Goal: Task Accomplishment & Management: Complete application form

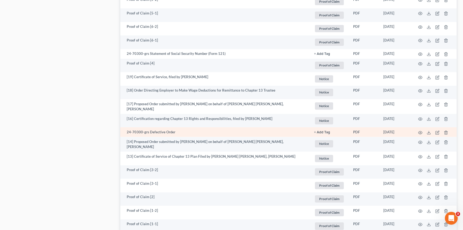
scroll to position [956, 0]
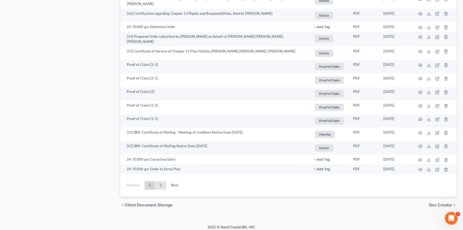
click at [159, 181] on link "2" at bounding box center [161, 185] width 11 height 9
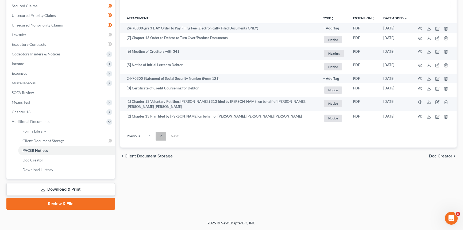
scroll to position [112, 0]
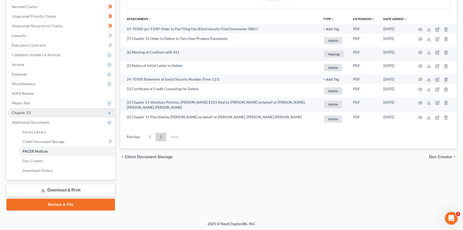
click at [34, 113] on span "Chapter 13" at bounding box center [61, 113] width 108 height 10
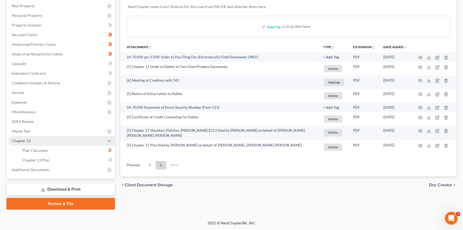
scroll to position [83, 0]
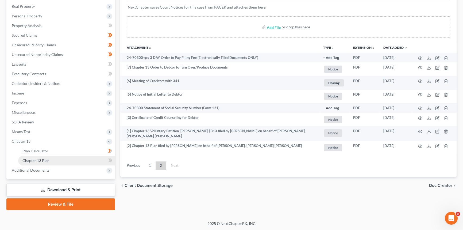
click at [37, 159] on span "Chapter 13 Plan" at bounding box center [35, 160] width 27 height 5
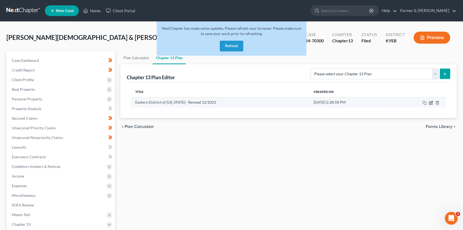
click at [431, 103] on icon "button" at bounding box center [431, 103] width 4 height 4
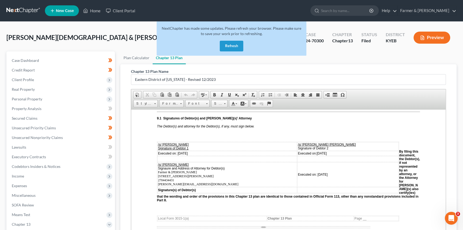
scroll to position [1532, 0]
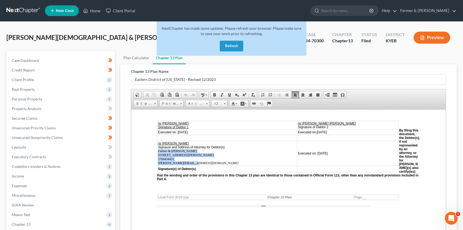
drag, startPoint x: 191, startPoint y: 171, endPoint x: 159, endPoint y: 160, distance: 34.4
click at [159, 160] on td "/s/ Todd Farmer Signaure and Address of Attorney for Debtor(s) Farmer & Wright …" at bounding box center [228, 153] width 140 height 25
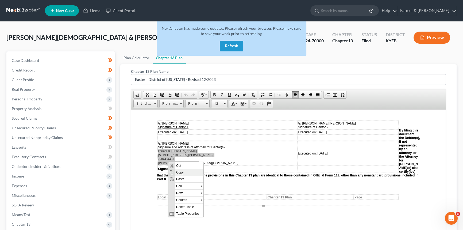
click at [181, 175] on span "Copy" at bounding box center [189, 172] width 29 height 7
copy span "Farmer & Wright 4975 Alben Barkley Drive Suite 1, Paducah, KY 42001 2704434431 …"
drag, startPoint x: 97, startPoint y: 11, endPoint x: 262, endPoint y: 40, distance: 167.3
click at [97, 11] on link "Home" at bounding box center [91, 11] width 23 height 10
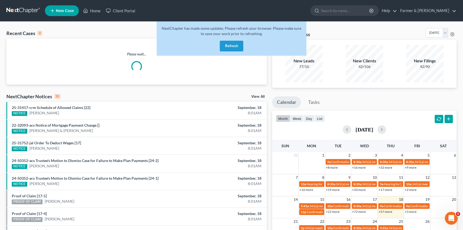
click at [241, 48] on button "Refresh" at bounding box center [232, 46] width 24 height 11
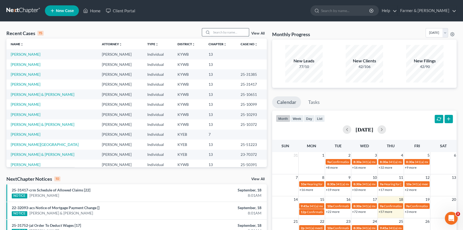
click at [224, 32] on input "search" at bounding box center [230, 32] width 37 height 8
type input "[PERSON_NAME]"
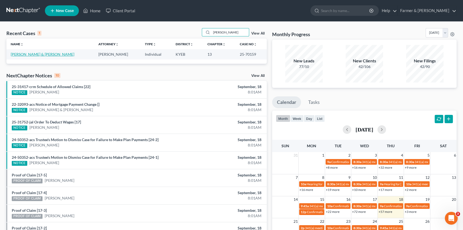
click at [38, 54] on link "[PERSON_NAME] & [PERSON_NAME]" at bounding box center [43, 54] width 64 height 5
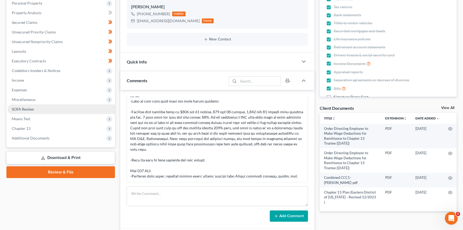
scroll to position [97, 0]
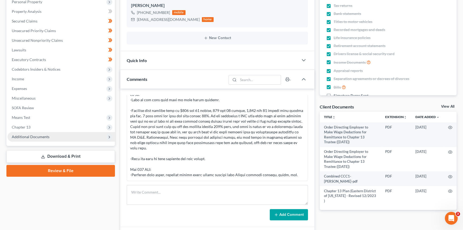
click at [110, 137] on icon at bounding box center [109, 137] width 4 height 4
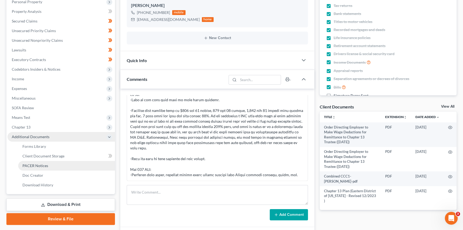
click at [83, 165] on link "PACER Notices" at bounding box center [66, 166] width 97 height 10
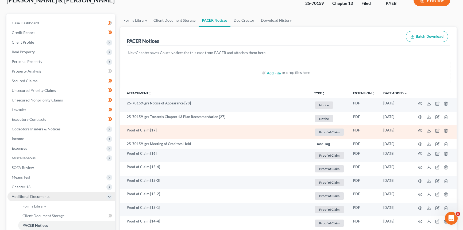
scroll to position [48, 0]
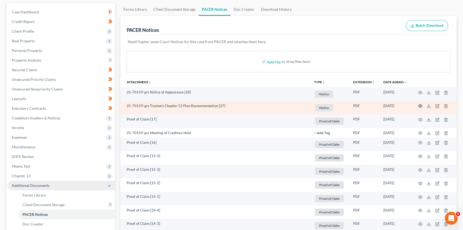
click at [420, 105] on circle "button" at bounding box center [420, 105] width 1 height 1
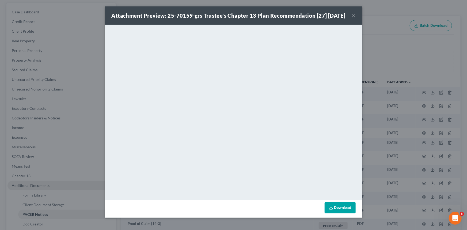
click at [352, 18] on button "×" at bounding box center [354, 15] width 4 height 6
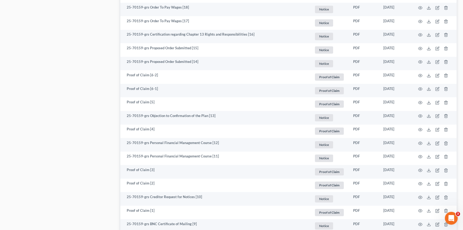
scroll to position [608, 0]
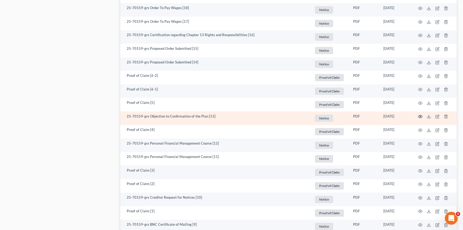
click at [420, 117] on icon "button" at bounding box center [420, 116] width 4 height 4
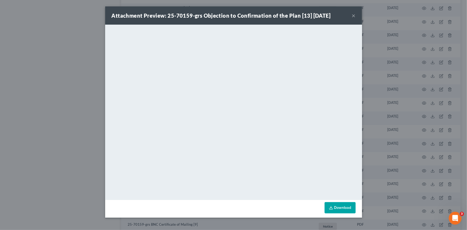
drag, startPoint x: 354, startPoint y: 16, endPoint x: 349, endPoint y: 27, distance: 12.5
click at [354, 16] on button "×" at bounding box center [354, 15] width 4 height 6
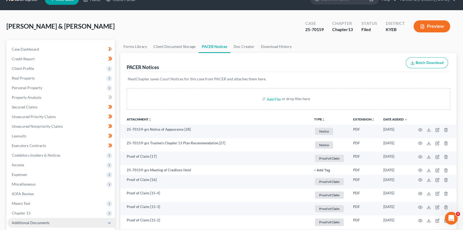
scroll to position [0, 0]
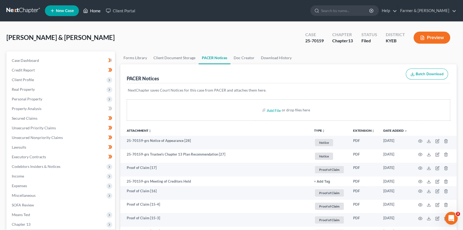
click at [97, 10] on link "Home" at bounding box center [91, 11] width 23 height 10
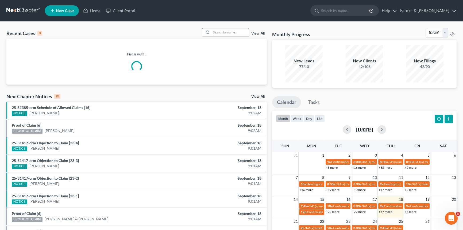
click at [235, 32] on input "search" at bounding box center [230, 32] width 37 height 8
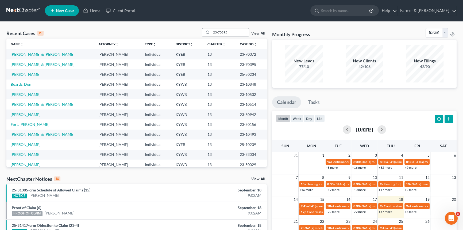
type input "23-70395"
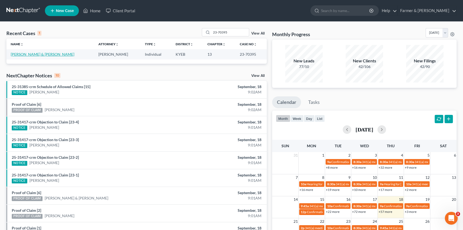
click at [43, 55] on link "[PERSON_NAME] & [PERSON_NAME]" at bounding box center [43, 54] width 64 height 5
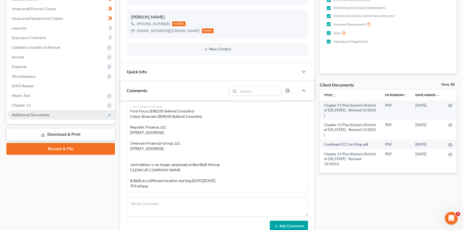
scroll to position [121, 0]
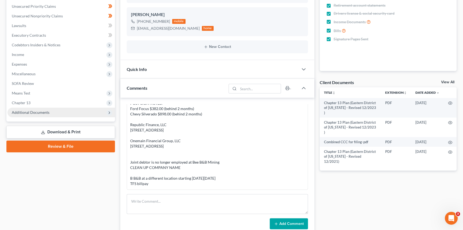
click at [42, 112] on span "Additional Documents" at bounding box center [31, 112] width 38 height 5
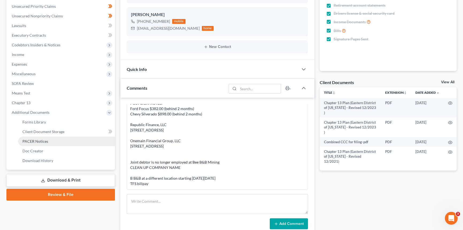
click at [41, 141] on span "PACER Notices" at bounding box center [35, 141] width 26 height 5
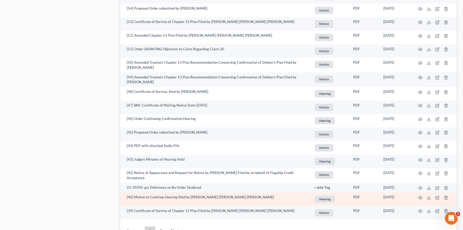
scroll to position [946, 0]
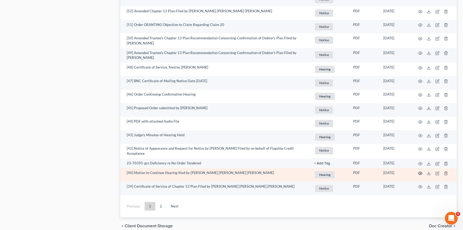
click at [421, 172] on icon "button" at bounding box center [420, 173] width 4 height 4
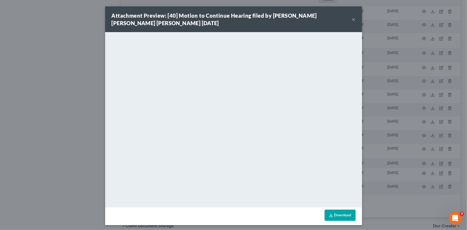
drag, startPoint x: 351, startPoint y: 18, endPoint x: 326, endPoint y: 32, distance: 28.7
click at [352, 18] on button "×" at bounding box center [354, 19] width 4 height 6
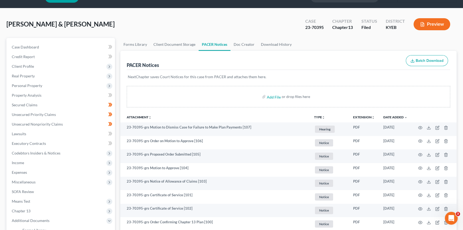
scroll to position [24, 0]
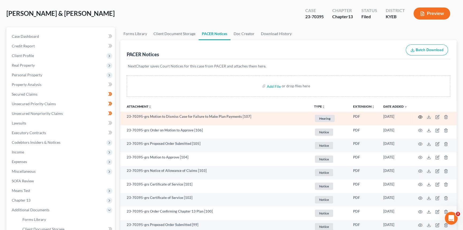
click at [420, 116] on circle "button" at bounding box center [420, 116] width 1 height 1
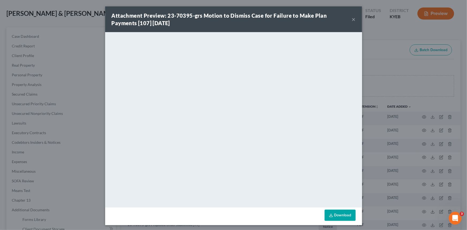
drag, startPoint x: 353, startPoint y: 19, endPoint x: 342, endPoint y: 32, distance: 16.9
click at [353, 19] on button "×" at bounding box center [354, 19] width 4 height 6
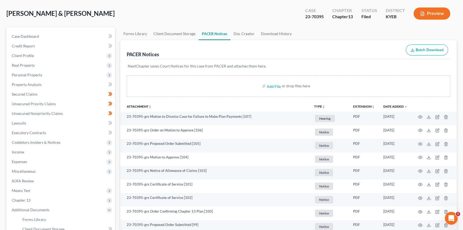
scroll to position [0, 0]
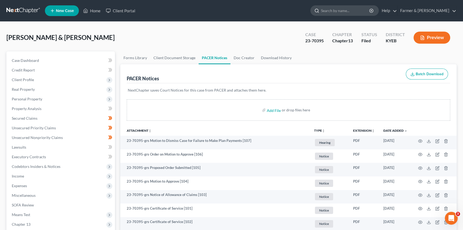
click at [351, 10] on input "search" at bounding box center [345, 11] width 49 height 10
click at [92, 8] on link "Home" at bounding box center [91, 11] width 23 height 10
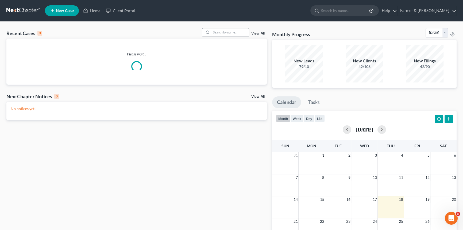
click at [217, 33] on input "search" at bounding box center [230, 32] width 37 height 8
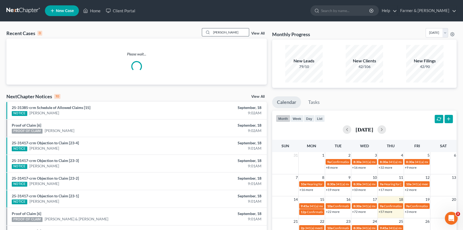
type input "[PERSON_NAME]"
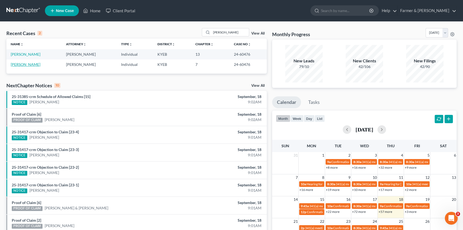
click at [24, 65] on link "[PERSON_NAME]" at bounding box center [26, 64] width 30 height 5
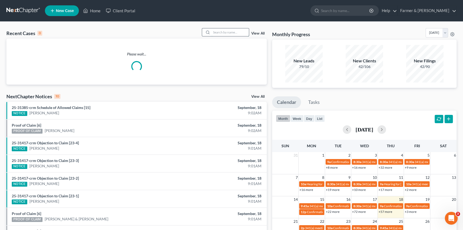
click at [232, 33] on input "search" at bounding box center [230, 32] width 37 height 8
type input "[PERSON_NAME]"
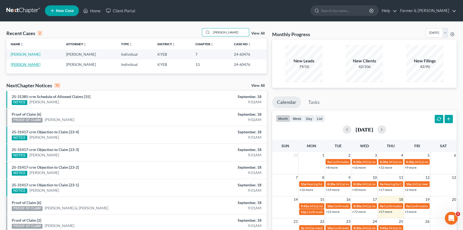
click at [24, 64] on link "[PERSON_NAME]" at bounding box center [26, 64] width 30 height 5
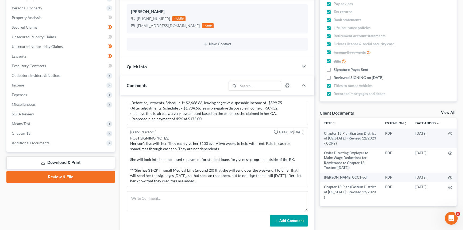
scroll to position [97, 0]
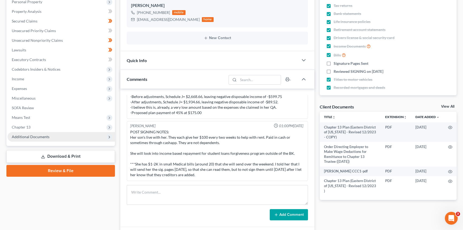
click at [34, 137] on span "Additional Documents" at bounding box center [31, 136] width 38 height 5
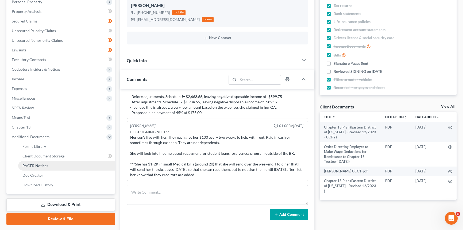
click at [37, 163] on span "PACER Notices" at bounding box center [35, 165] width 26 height 5
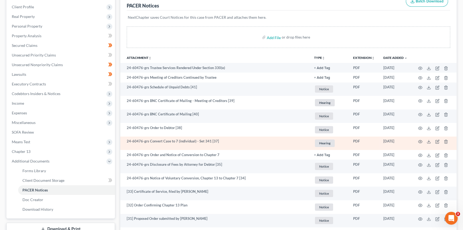
scroll to position [48, 0]
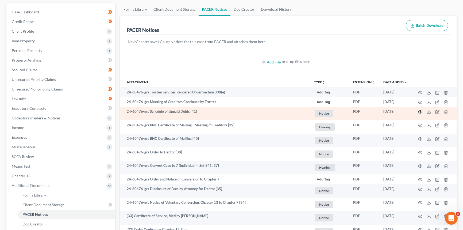
click at [420, 111] on icon "button" at bounding box center [420, 112] width 4 height 4
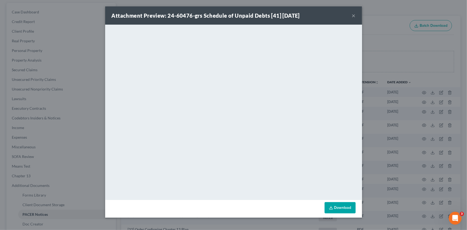
click at [353, 15] on button "×" at bounding box center [354, 15] width 4 height 6
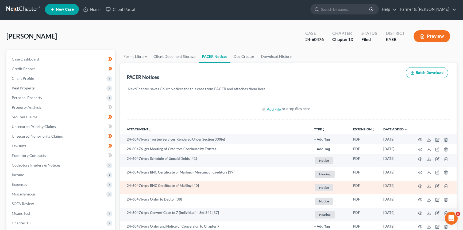
scroll to position [0, 0]
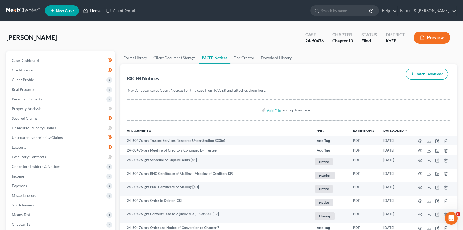
click at [92, 8] on link "Home" at bounding box center [91, 11] width 23 height 10
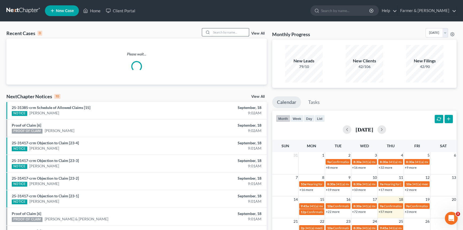
click at [232, 31] on input "search" at bounding box center [230, 32] width 37 height 8
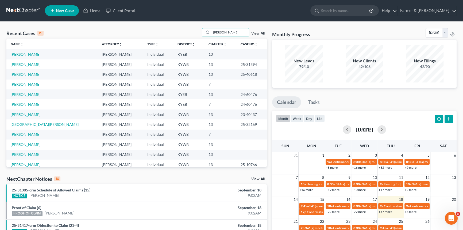
type input "[PERSON_NAME]"
click at [27, 86] on link "[PERSON_NAME]" at bounding box center [26, 84] width 30 height 5
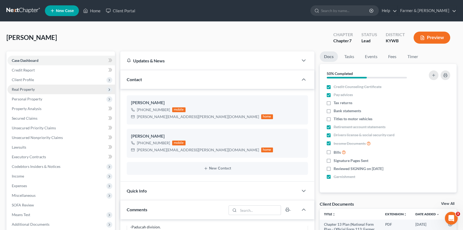
click at [38, 87] on span "Real Property" at bounding box center [61, 90] width 108 height 10
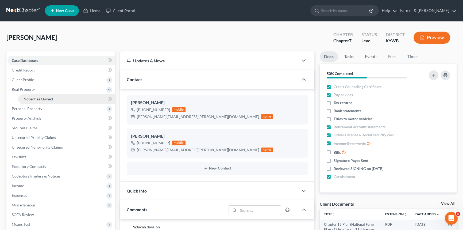
click at [38, 100] on span "Properties Owned" at bounding box center [37, 99] width 30 height 5
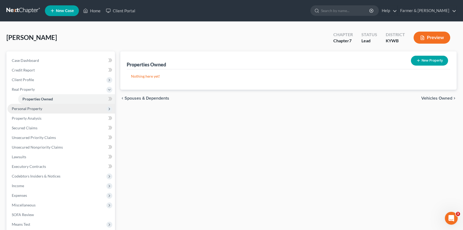
click at [39, 112] on span "Personal Property" at bounding box center [61, 109] width 108 height 10
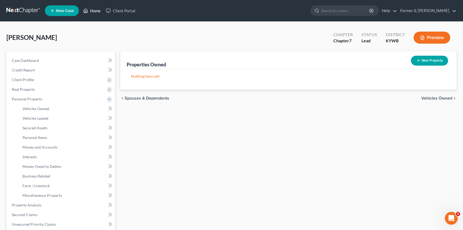
click at [99, 13] on link "Home" at bounding box center [91, 11] width 23 height 10
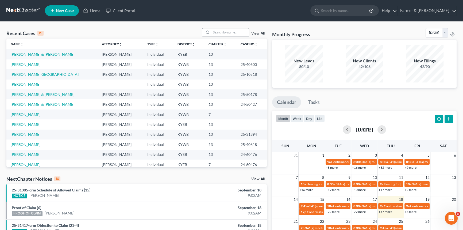
click at [217, 33] on input "search" at bounding box center [230, 32] width 37 height 8
type input "[PERSON_NAME]"
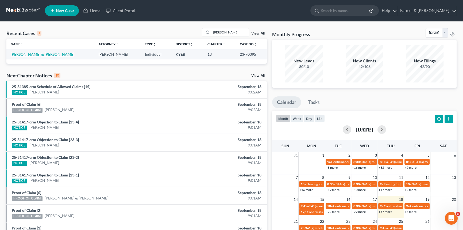
click at [45, 54] on link "[PERSON_NAME] & [PERSON_NAME]" at bounding box center [43, 54] width 64 height 5
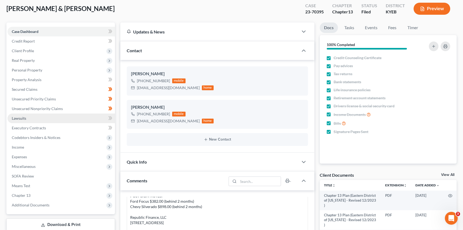
scroll to position [73, 0]
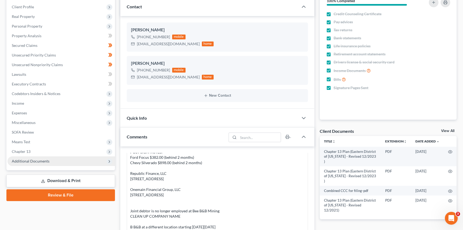
click at [25, 163] on span "Additional Documents" at bounding box center [61, 161] width 108 height 10
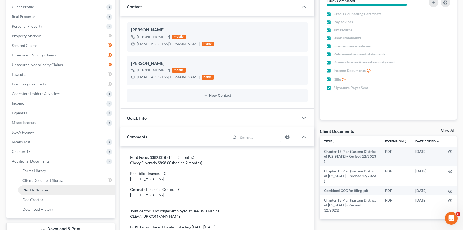
click at [43, 190] on span "PACER Notices" at bounding box center [35, 189] width 26 height 5
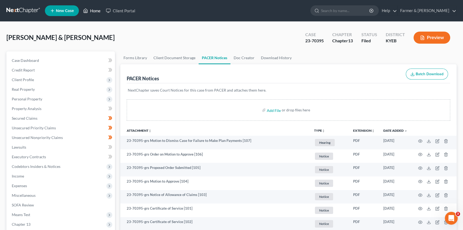
drag, startPoint x: 93, startPoint y: 10, endPoint x: 152, endPoint y: 3, distance: 59.2
click at [94, 9] on link "Home" at bounding box center [91, 11] width 23 height 10
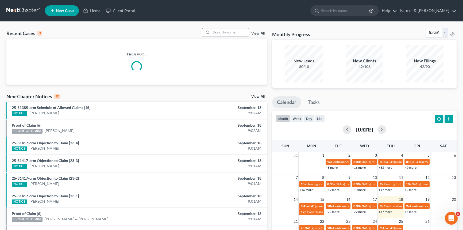
click at [233, 31] on input "search" at bounding box center [230, 32] width 37 height 8
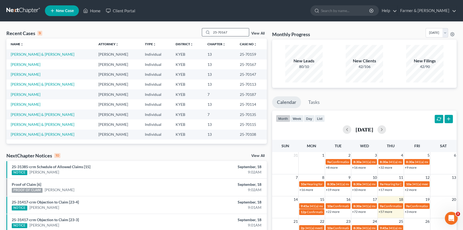
type input "25-70167"
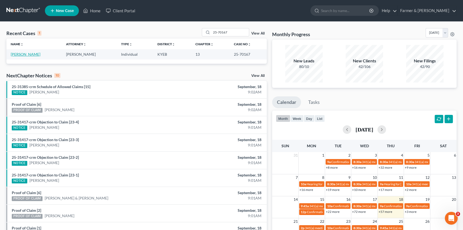
click at [27, 56] on link "[PERSON_NAME]" at bounding box center [26, 54] width 30 height 5
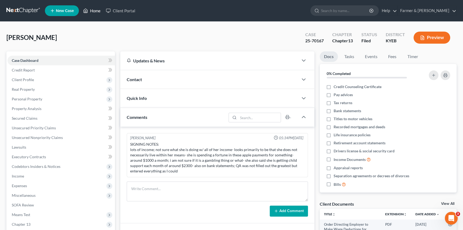
click at [93, 11] on link "Home" at bounding box center [91, 11] width 23 height 10
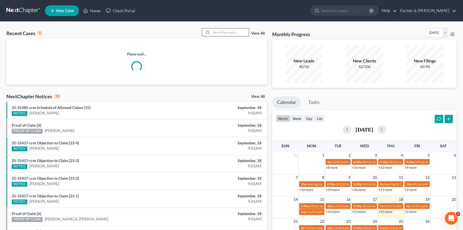
click at [215, 32] on input "search" at bounding box center [230, 32] width 37 height 8
type input "[PERSON_NAME]"
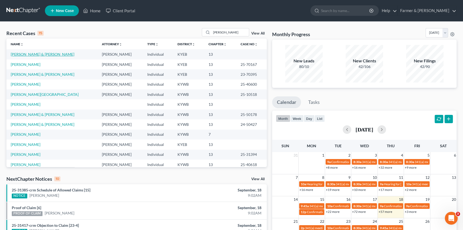
click at [36, 55] on link "[PERSON_NAME] & [PERSON_NAME]" at bounding box center [43, 54] width 64 height 5
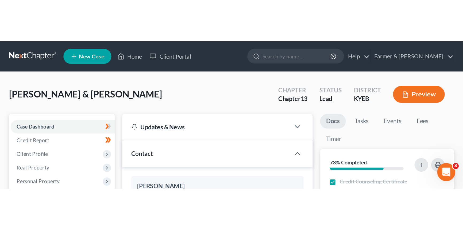
scroll to position [36, 0]
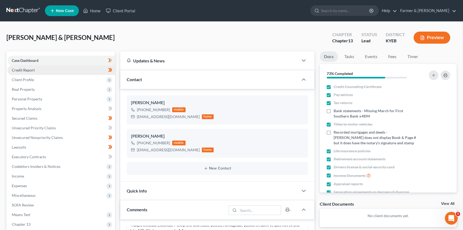
click at [28, 70] on span "Credit Report" at bounding box center [23, 70] width 23 height 5
click at [27, 80] on span "Client Profile" at bounding box center [23, 79] width 22 height 5
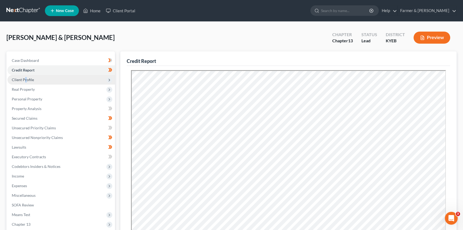
click at [25, 79] on span "Client Profile" at bounding box center [23, 79] width 22 height 5
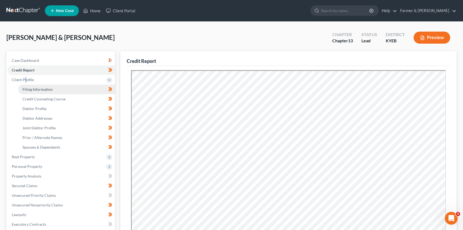
click at [36, 88] on span "Filing Information" at bounding box center [37, 89] width 30 height 5
select select "1"
select select "3"
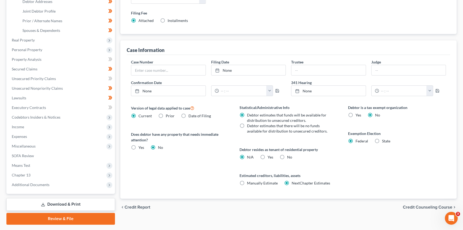
scroll to position [48, 0]
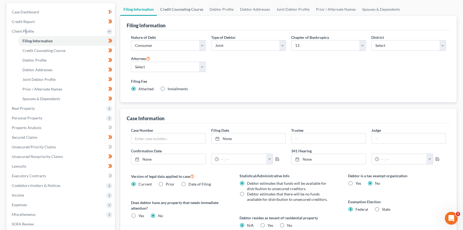
click at [176, 6] on link "Credit Counseling Course" at bounding box center [181, 9] width 49 height 13
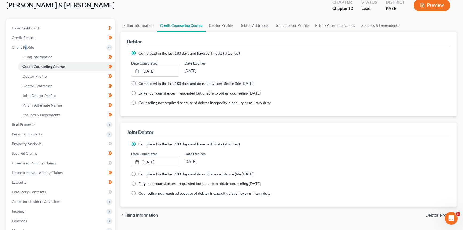
scroll to position [24, 0]
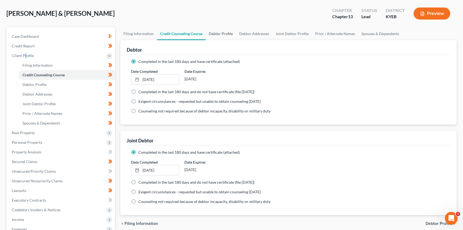
click at [222, 33] on link "Debtor Profile" at bounding box center [221, 33] width 30 height 13
select select "1"
select select "3"
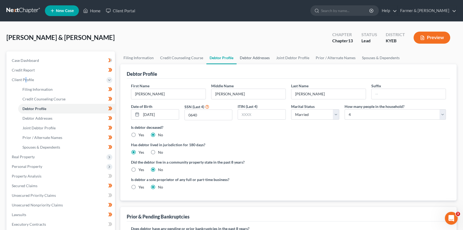
click at [259, 59] on link "Debtor Addresses" at bounding box center [255, 57] width 36 height 13
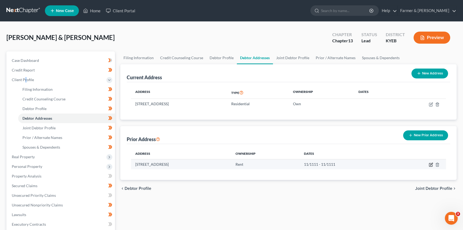
click at [430, 164] on icon "button" at bounding box center [431, 164] width 4 height 4
select select "15"
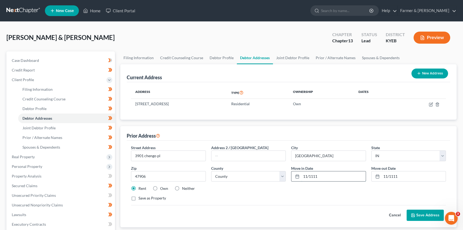
drag, startPoint x: 322, startPoint y: 177, endPoint x: 297, endPoint y: 177, distance: 24.9
click at [297, 177] on div "11/1111" at bounding box center [328, 176] width 75 height 11
type input "2018"
drag, startPoint x: 405, startPoint y: 178, endPoint x: 375, endPoint y: 178, distance: 30.0
click at [375, 178] on div "11/1111" at bounding box center [408, 176] width 75 height 11
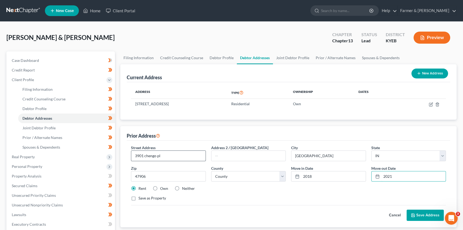
type input "2021"
click at [176, 159] on input "3901 chengo pl" at bounding box center [168, 156] width 74 height 10
drag, startPoint x: 165, startPoint y: 155, endPoint x: 145, endPoint y: 154, distance: 20.6
click at [145, 154] on input "3901 chengo pl" at bounding box center [168, 156] width 74 height 10
type input "[STREET_ADDRESS]"
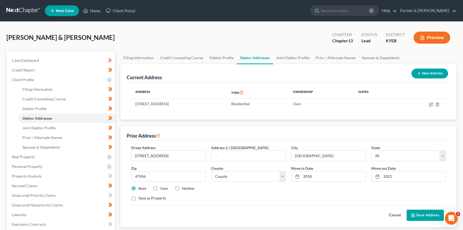
click at [290, 137] on div "Prior Address" at bounding box center [289, 133] width 324 height 14
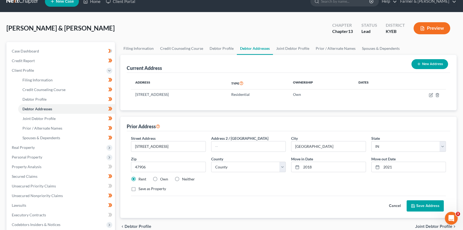
scroll to position [24, 0]
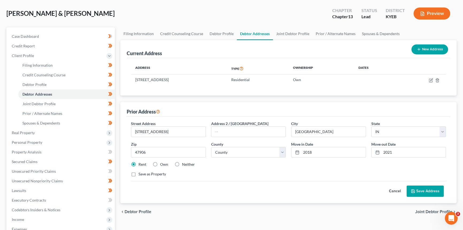
click at [420, 191] on button "Save Address" at bounding box center [425, 190] width 37 height 11
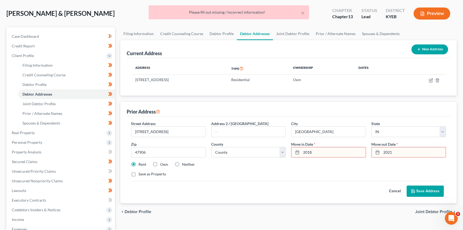
click at [304, 150] on input "2018" at bounding box center [333, 152] width 64 height 10
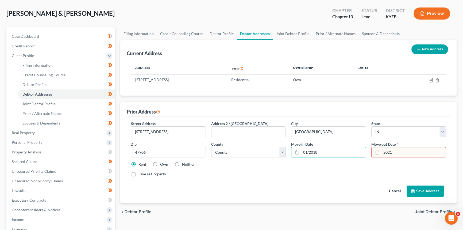
type input "01/2018"
click at [383, 150] on input "2021" at bounding box center [414, 152] width 64 height 10
type input "01/2021"
click at [424, 186] on button "Save Address" at bounding box center [425, 190] width 37 height 11
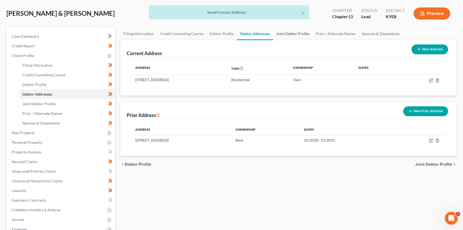
click at [289, 30] on link "Joint Debtor Profile" at bounding box center [293, 33] width 40 height 13
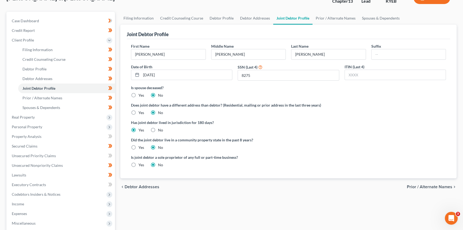
scroll to position [48, 0]
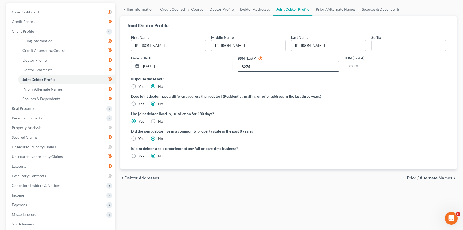
click at [263, 68] on input "8275" at bounding box center [288, 66] width 101 height 10
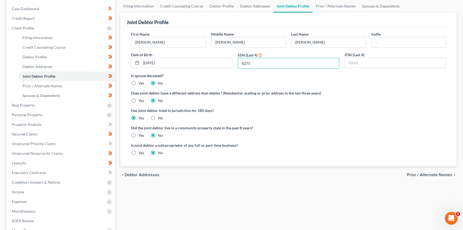
scroll to position [0, 0]
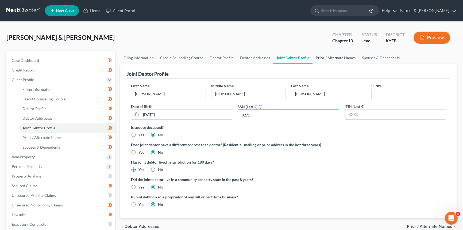
click at [339, 56] on link "Prior / Alternate Names" at bounding box center [336, 57] width 46 height 13
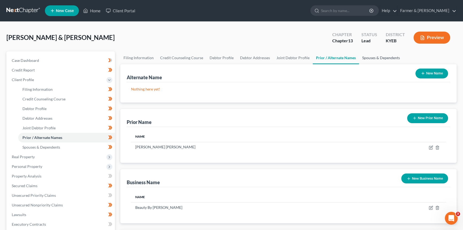
click at [370, 57] on link "Spouses & Dependents" at bounding box center [381, 57] width 44 height 13
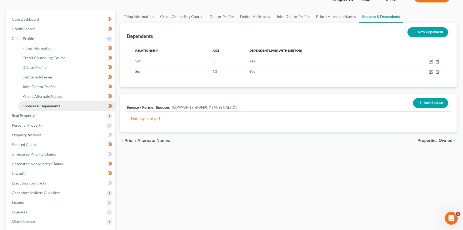
scroll to position [48, 0]
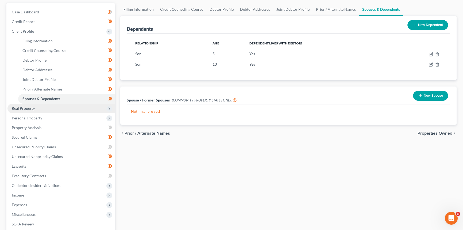
click at [27, 106] on span "Real Property" at bounding box center [23, 108] width 23 height 5
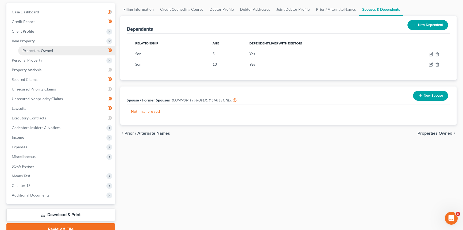
click at [34, 51] on span "Properties Owned" at bounding box center [37, 50] width 30 height 5
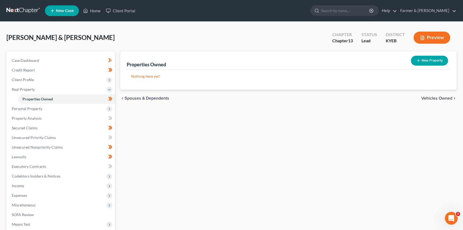
click at [430, 62] on button "New Property" at bounding box center [429, 61] width 37 height 10
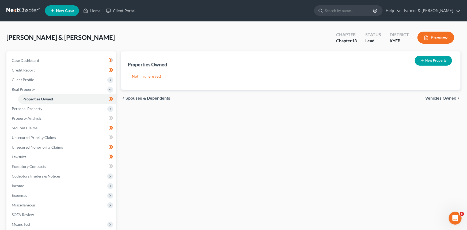
select select "18"
select select "2"
select select "0"
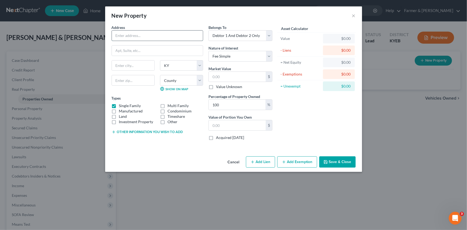
click at [143, 37] on input "text" at bounding box center [157, 35] width 91 height 10
type input "[STREET_ADDRESS]"
click at [139, 66] on input "text" at bounding box center [133, 65] width 43 height 10
type input "Monitcello"
click at [114, 117] on div "Single Family Multi Family Manufactured Condominium Land Timeshare Investment P…" at bounding box center [157, 113] width 97 height 21
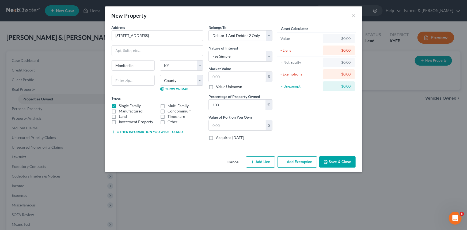
drag, startPoint x: 113, startPoint y: 111, endPoint x: 113, endPoint y: 113, distance: 2.8
click at [119, 111] on label "Manufactured" at bounding box center [131, 110] width 24 height 5
click at [121, 111] on input "Manufactured" at bounding box center [122, 109] width 3 height 3
checkbox input "true"
click at [119, 116] on label "Land" at bounding box center [123, 116] width 8 height 5
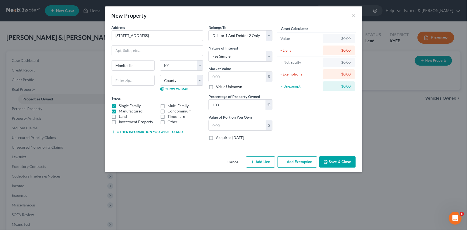
click at [121, 116] on input "Land" at bounding box center [122, 115] width 3 height 3
checkbox input "true"
click at [136, 83] on input "text" at bounding box center [133, 80] width 43 height 11
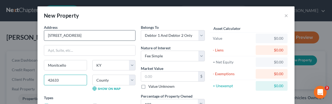
type input "42633"
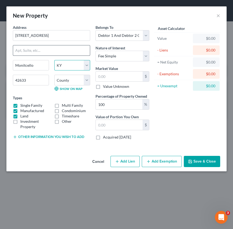
type input "Monticello"
drag, startPoint x: 72, startPoint y: 62, endPoint x: 90, endPoint y: 50, distance: 21.4
click at [90, 50] on div "Address * 6017 Highway 1546 [GEOGRAPHIC_DATA] [US_STATE][GEOGRAPHIC_DATA] [GEOG…" at bounding box center [51, 85] width 83 height 120
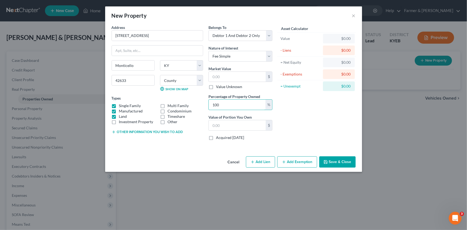
drag, startPoint x: 226, startPoint y: 107, endPoint x: 203, endPoint y: 104, distance: 23.1
click at [203, 104] on div "Address * 6017 Highway 1546 [GEOGRAPHIC_DATA] [US_STATE][GEOGRAPHIC_DATA] [GEOG…" at bounding box center [192, 85] width 166 height 120
type input "50"
click at [232, 124] on input "text" at bounding box center [237, 125] width 57 height 10
click at [229, 74] on input "text" at bounding box center [237, 77] width 57 height 10
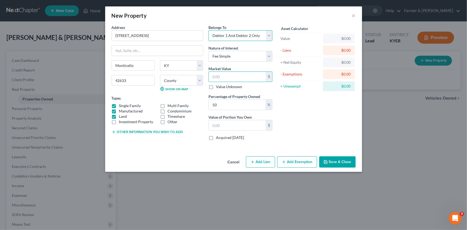
click at [269, 34] on select "Select Debtor 1 Only Debtor 2 Only Debtor 1 And Debtor 2 Only At Least One Of T…" at bounding box center [240, 35] width 64 height 11
select select "3"
click at [208, 30] on select "Select Debtor 1 Only Debtor 2 Only Debtor 1 And Debtor 2 Only At Least One Of T…" at bounding box center [240, 35] width 64 height 11
click at [148, 131] on button "Other information you wish to add" at bounding box center [147, 132] width 71 height 4
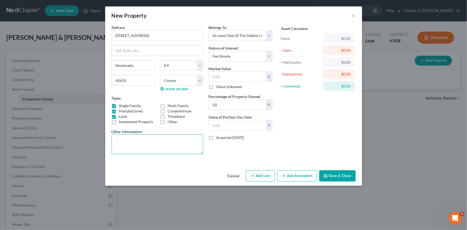
click at [136, 141] on textarea at bounding box center [157, 144] width 91 height 20
click at [117, 141] on textarea "The Mobile Home listed on Schedule B sits on this property. The land is free an…" at bounding box center [157, 144] width 91 height 20
drag, startPoint x: 154, startPoint y: 147, endPoint x: 171, endPoint y: 146, distance: 16.9
click at [155, 147] on textarea "[PERSON_NAME]'s mother has retained a life estate interest in the property.The …" at bounding box center [157, 144] width 91 height 20
type textarea "[PERSON_NAME]'s mother has retained a life estate interest in the property. The…"
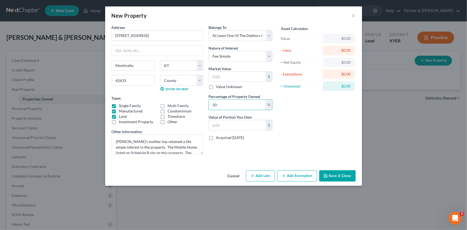
drag, startPoint x: 233, startPoint y: 106, endPoint x: 204, endPoint y: 105, distance: 30.0
click at [204, 105] on div "Address * 6017 Highway 1546 [GEOGRAPHIC_DATA] [US_STATE][GEOGRAPHIC_DATA] [GEOG…" at bounding box center [192, 92] width 166 height 134
drag, startPoint x: 228, startPoint y: 105, endPoint x: 203, endPoint y: 103, distance: 25.2
click at [203, 103] on div "Address * 6017 Highway 1546 [GEOGRAPHIC_DATA] [US_STATE][GEOGRAPHIC_DATA] [GEOG…" at bounding box center [192, 92] width 166 height 134
type input "50"
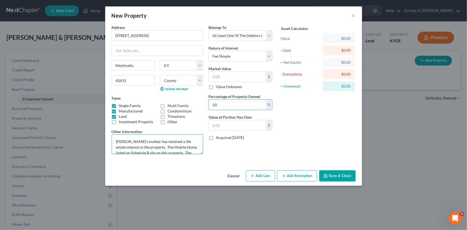
click at [152, 140] on textarea "[PERSON_NAME]'s mother has retained a life estate interest in the property. The…" at bounding box center [157, 144] width 91 height 20
click at [112, 141] on textarea "[PERSON_NAME]'s mother has retained a life estate interest in the property. The…" at bounding box center [157, 144] width 91 height 20
click at [155, 147] on textarea "[PERSON_NAME]'s mother has retained a life estate interest in the property. The…" at bounding box center [157, 144] width 91 height 20
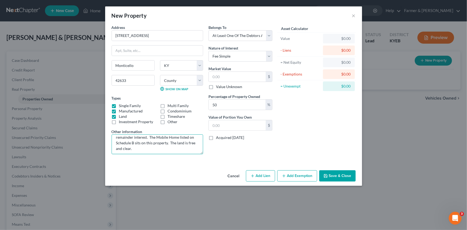
scroll to position [28, 0]
drag, startPoint x: 131, startPoint y: 147, endPoint x: 154, endPoint y: 148, distance: 22.7
click at [131, 147] on textarea "[PERSON_NAME]'s mother has retained a life estate interest in the property. The…" at bounding box center [157, 144] width 91 height 20
drag, startPoint x: 174, startPoint y: 147, endPoint x: 184, endPoint y: 147, distance: 9.7
click at [165, 149] on textarea "[PERSON_NAME]'s mother has retained a life estate interest in the property. The…" at bounding box center [157, 144] width 91 height 20
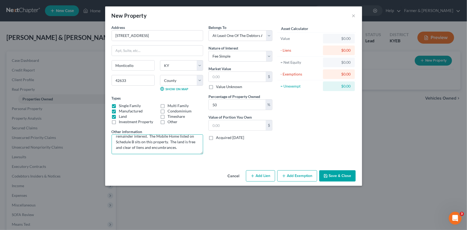
drag, startPoint x: 184, startPoint y: 147, endPoint x: 169, endPoint y: 141, distance: 16.2
click at [169, 141] on textarea "[PERSON_NAME]'s mother has retained a life estate interest in the property. The…" at bounding box center [157, 144] width 91 height 20
click at [167, 145] on textarea "[PERSON_NAME]'s mother has retained a life estate interest in the property. The…" at bounding box center [157, 144] width 91 height 20
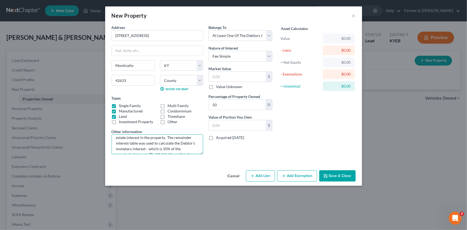
click at [155, 137] on textarea "[PERSON_NAME]'s mother has retained a life estate interest in the property. The…" at bounding box center [157, 144] width 91 height 20
type textarea "[PERSON_NAME]'s mother has retained a life estate interest in the property. Val…"
drag, startPoint x: 219, startPoint y: 107, endPoint x: 210, endPoint y: 104, distance: 8.9
click at [210, 104] on input "50" at bounding box center [237, 104] width 57 height 10
type input "100"
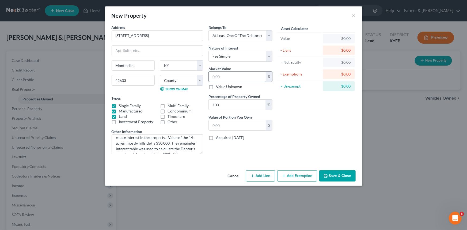
click at [228, 74] on input "text" at bounding box center [237, 77] width 57 height 10
type input "5"
type input "5.00"
type input "51"
type input "51.00"
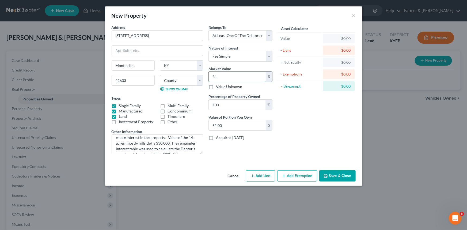
type input "510"
type input "510.00"
type input "5100"
type input "5,100.00"
type input "5,100"
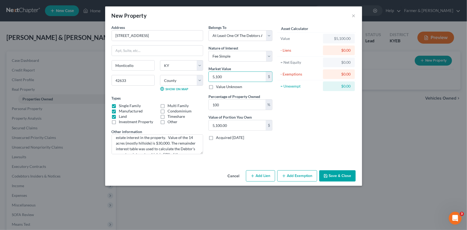
click at [297, 176] on button "Add Exemption" at bounding box center [297, 175] width 40 height 11
select select "2"
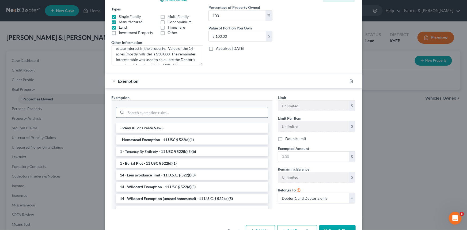
scroll to position [97, 0]
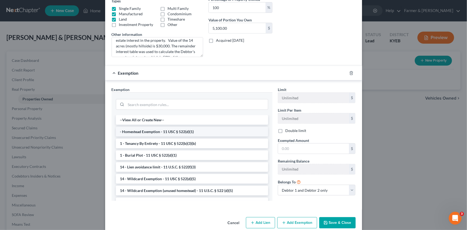
click at [179, 131] on li "- Homestead Exemption - 11 USC § 522(d)(1)" at bounding box center [192, 132] width 152 height 10
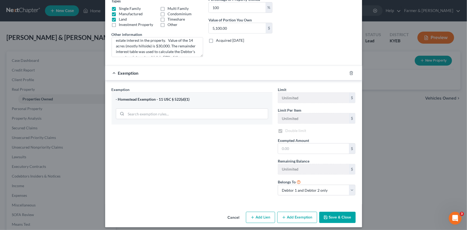
checkbox input "true"
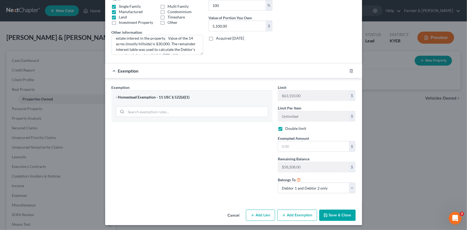
scroll to position [100, 0]
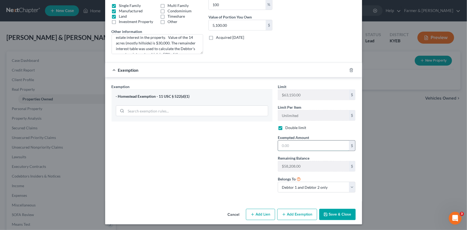
click at [305, 146] on input "text" at bounding box center [313, 145] width 71 height 10
type input "5,100"
click at [235, 188] on div "Exemption Set must be selected for CA. Exemption * - Homestead Exemption - 11 U…" at bounding box center [192, 140] width 166 height 113
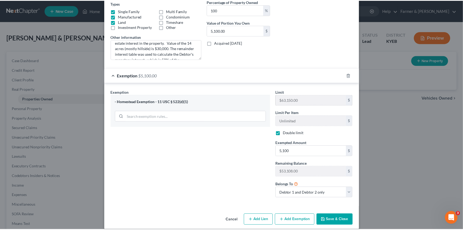
scroll to position [97, 0]
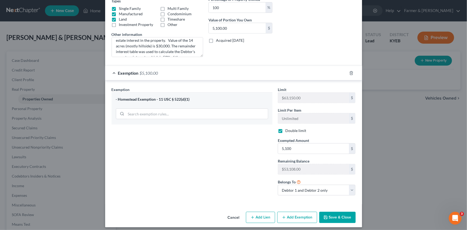
click at [331, 217] on button "Save & Close" at bounding box center [337, 217] width 36 height 11
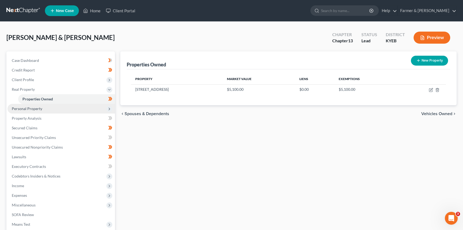
click at [35, 108] on span "Personal Property" at bounding box center [27, 108] width 30 height 5
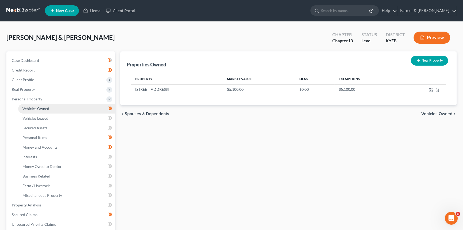
click at [35, 108] on span "Vehicles Owned" at bounding box center [35, 108] width 27 height 5
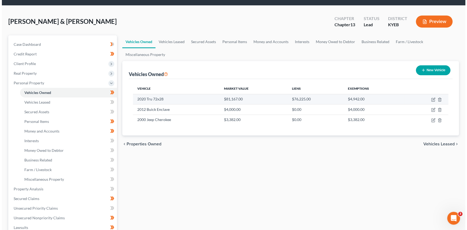
scroll to position [24, 0]
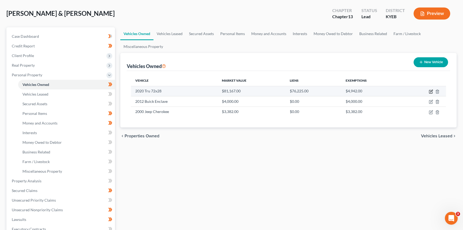
click at [431, 91] on icon "button" at bounding box center [431, 91] width 2 height 2
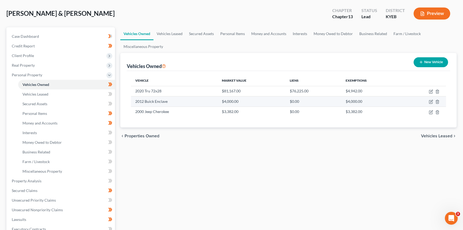
select select "5"
select select "6"
select select "2"
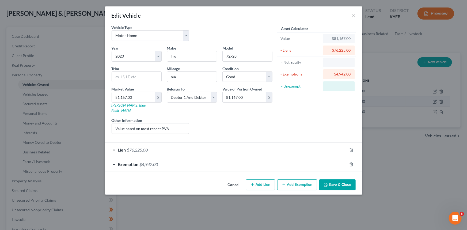
checkbox input "true"
click at [122, 162] on span "Exemption" at bounding box center [128, 164] width 21 height 5
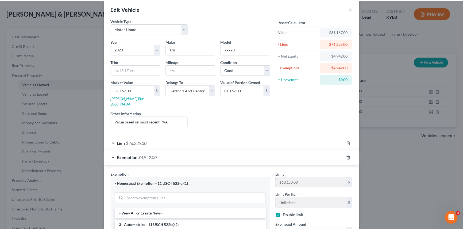
scroll to position [0, 0]
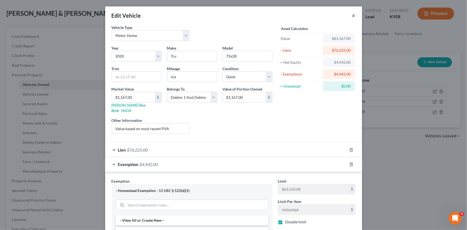
click at [352, 16] on button "×" at bounding box center [354, 15] width 4 height 6
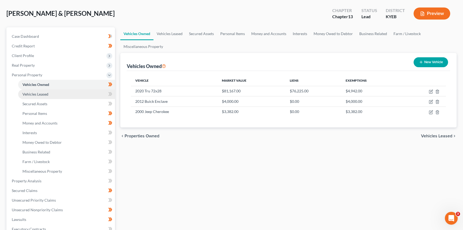
click at [40, 94] on span "Vehicles Leased" at bounding box center [35, 94] width 26 height 5
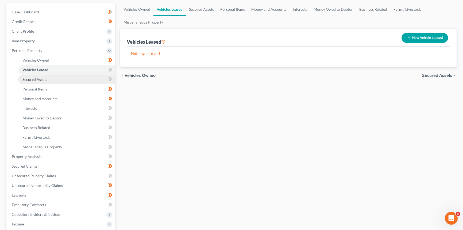
click at [40, 75] on link "Secured Assets" at bounding box center [66, 80] width 97 height 10
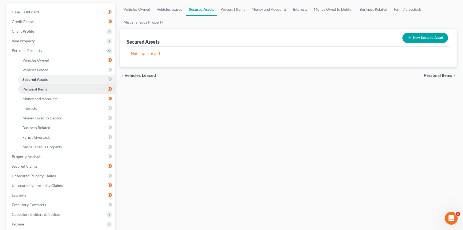
click at [48, 88] on link "Personal Items" at bounding box center [66, 89] width 97 height 10
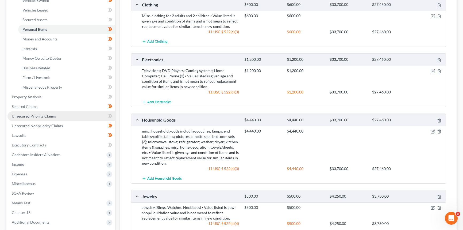
scroll to position [48, 0]
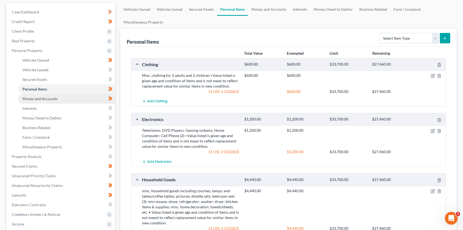
click at [39, 98] on span "Money and Accounts" at bounding box center [39, 98] width 35 height 5
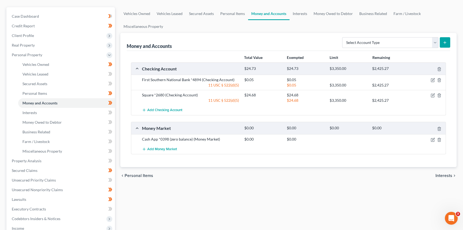
scroll to position [48, 0]
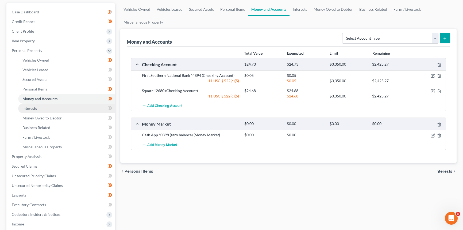
click at [29, 108] on span "Interests" at bounding box center [29, 108] width 14 height 5
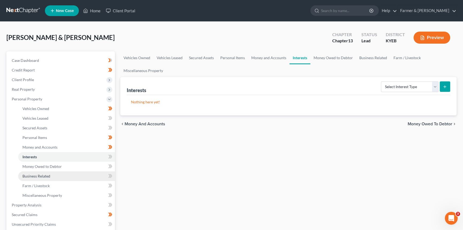
click at [48, 174] on span "Business Related" at bounding box center [36, 176] width 28 height 5
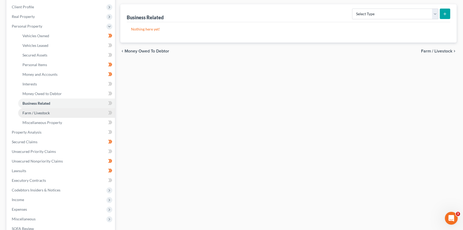
click at [49, 113] on span "Farm / Livestock" at bounding box center [35, 112] width 27 height 5
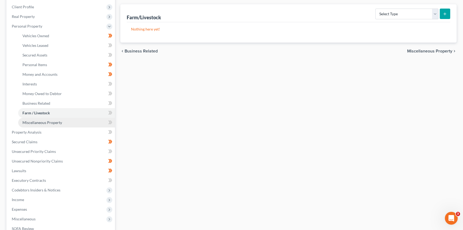
click at [45, 121] on span "Miscellaneous Property" at bounding box center [42, 122] width 40 height 5
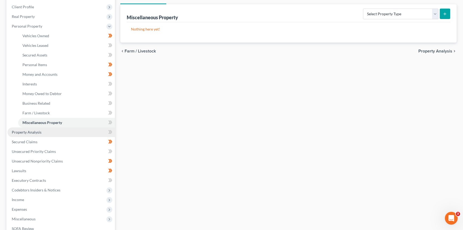
click at [30, 135] on link "Property Analysis" at bounding box center [61, 132] width 108 height 10
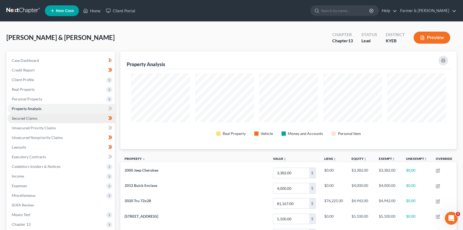
click at [36, 118] on span "Secured Claims" at bounding box center [25, 118] width 26 height 5
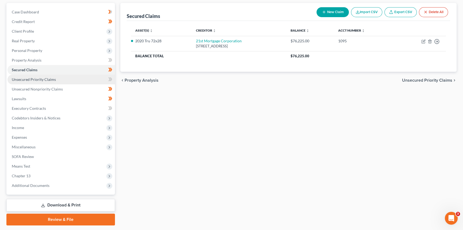
click at [35, 83] on link "Unsecured Priority Claims" at bounding box center [61, 80] width 108 height 10
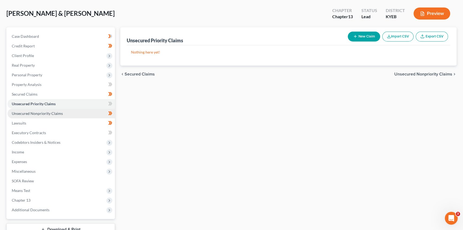
click at [45, 115] on link "Unsecured Nonpriority Claims" at bounding box center [61, 114] width 108 height 10
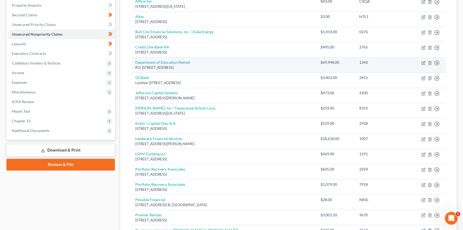
scroll to position [121, 0]
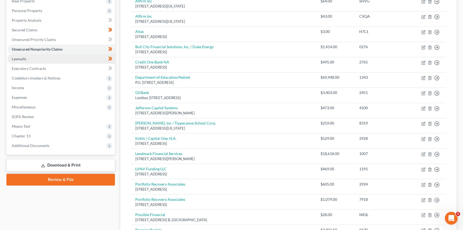
click at [25, 59] on span "Lawsuits" at bounding box center [19, 58] width 14 height 5
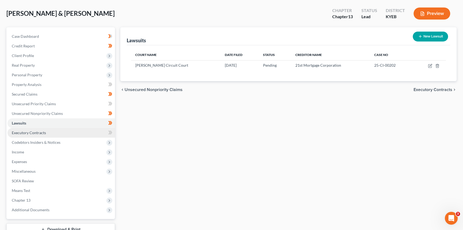
click at [29, 135] on link "Executory Contracts" at bounding box center [61, 133] width 108 height 10
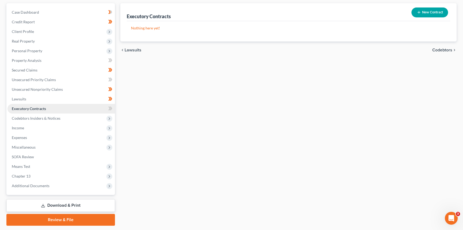
scroll to position [48, 0]
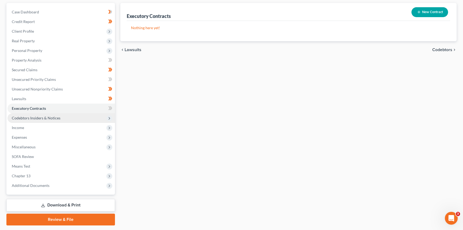
click at [43, 118] on span "Codebtors Insiders & Notices" at bounding box center [36, 118] width 49 height 5
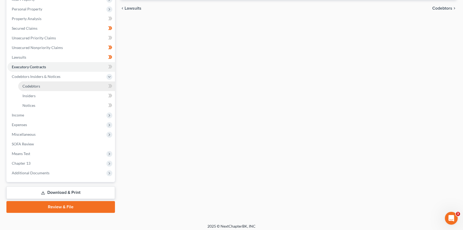
scroll to position [92, 0]
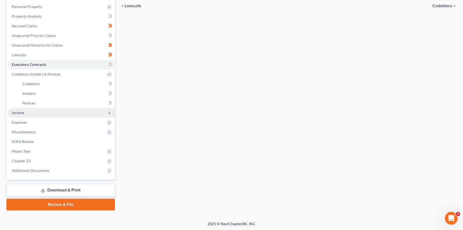
click at [25, 108] on span "Income" at bounding box center [61, 113] width 108 height 10
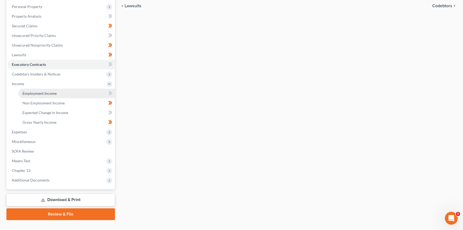
click at [53, 95] on link "Employment Income" at bounding box center [66, 94] width 97 height 10
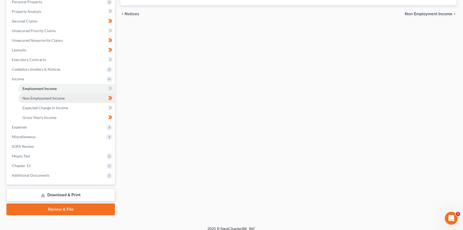
click at [48, 99] on span "Non Employment Income" at bounding box center [43, 98] width 42 height 5
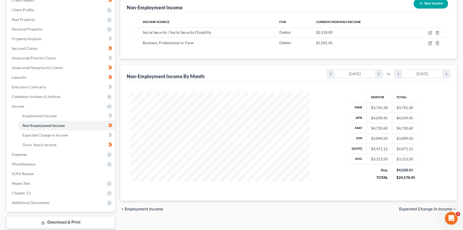
scroll to position [73, 0]
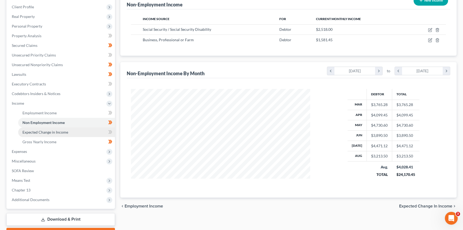
click at [42, 133] on span "Expected Change in Income" at bounding box center [45, 132] width 46 height 5
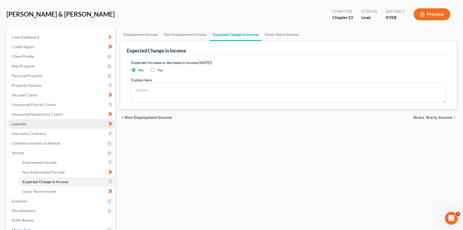
scroll to position [48, 0]
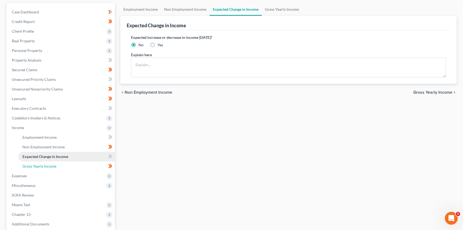
drag, startPoint x: 32, startPoint y: 166, endPoint x: 30, endPoint y: 159, distance: 6.6
click at [32, 166] on span "Gross Yearly Income" at bounding box center [39, 166] width 34 height 5
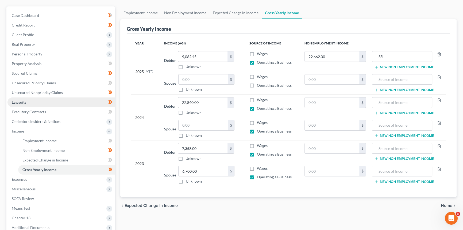
scroll to position [73, 0]
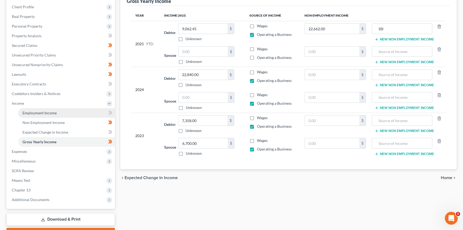
click at [31, 115] on link "Employment Income" at bounding box center [66, 113] width 97 height 10
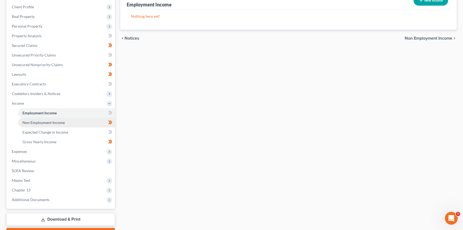
click at [38, 121] on span "Non Employment Income" at bounding box center [43, 122] width 42 height 5
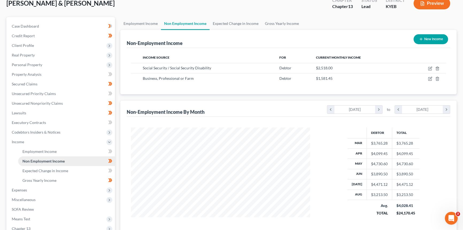
scroll to position [24, 0]
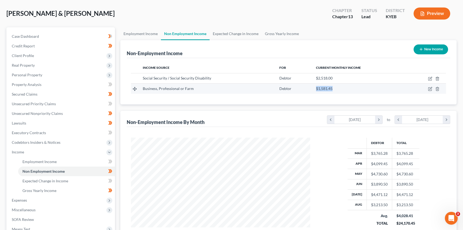
drag, startPoint x: 314, startPoint y: 88, endPoint x: 348, endPoint y: 89, distance: 34.5
click at [348, 89] on td "$1,581.45" at bounding box center [359, 88] width 95 height 10
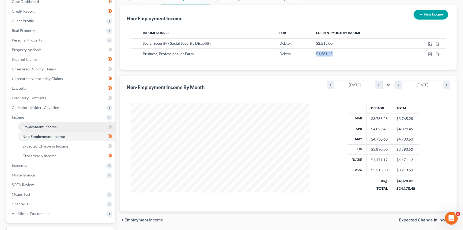
scroll to position [73, 0]
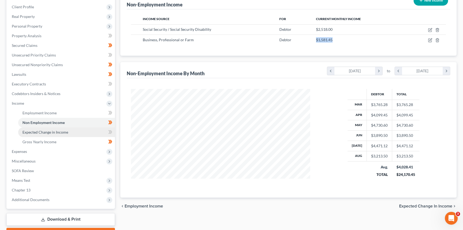
click at [44, 133] on span "Expected Change in Income" at bounding box center [45, 132] width 46 height 5
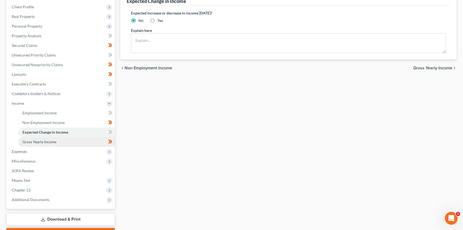
click at [46, 144] on link "Gross Yearly Income" at bounding box center [66, 142] width 97 height 10
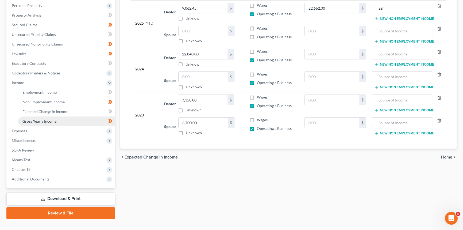
scroll to position [97, 0]
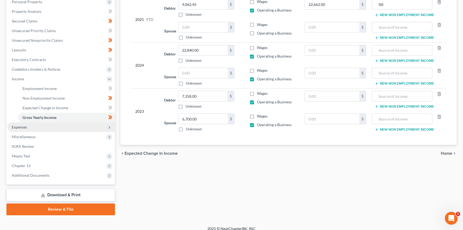
click at [29, 126] on span "Expenses" at bounding box center [61, 127] width 108 height 10
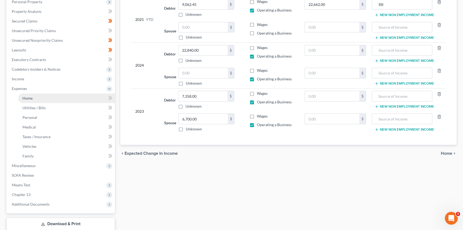
click at [32, 102] on link "Home" at bounding box center [66, 98] width 97 height 10
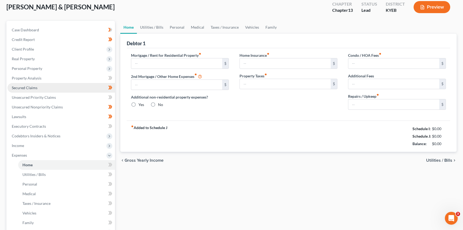
type input "817.00"
type input "0.00"
radio input "true"
type input "0.00"
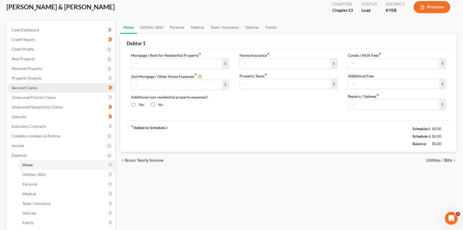
type input "0.00"
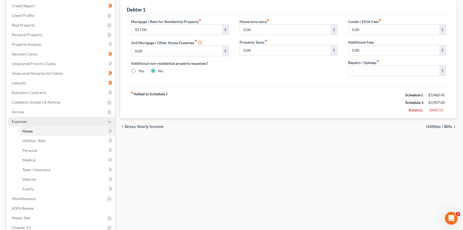
scroll to position [73, 0]
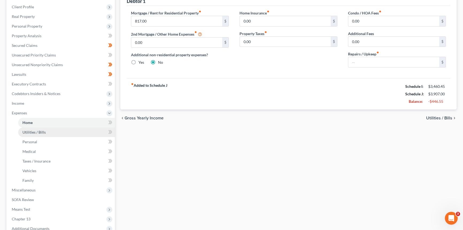
click at [41, 131] on span "Utilities / Bills" at bounding box center [33, 132] width 23 height 5
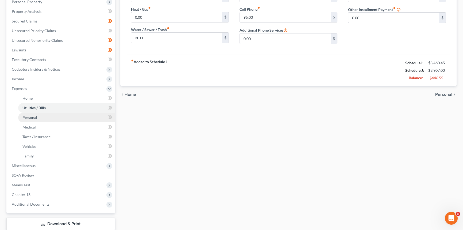
click at [42, 117] on link "Personal" at bounding box center [66, 118] width 97 height 10
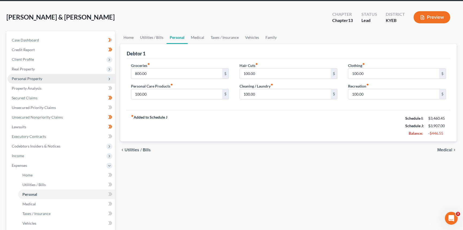
scroll to position [48, 0]
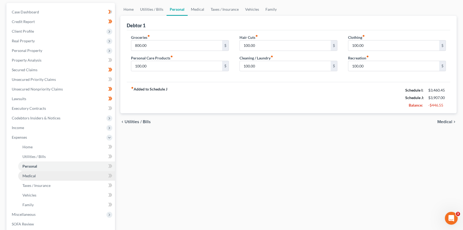
click at [32, 174] on span "Medical" at bounding box center [28, 175] width 13 height 5
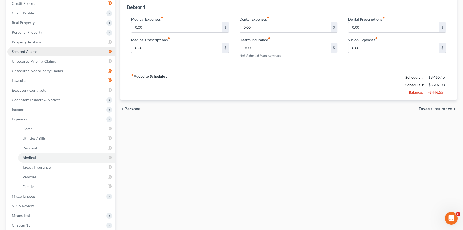
scroll to position [73, 0]
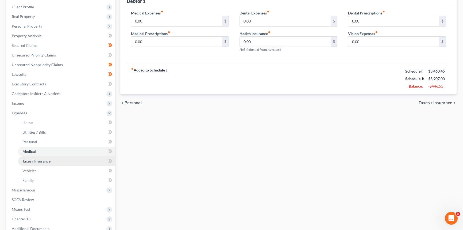
click at [41, 164] on link "Taxes / Insurance" at bounding box center [66, 161] width 97 height 10
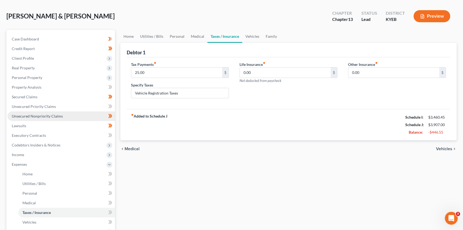
scroll to position [97, 0]
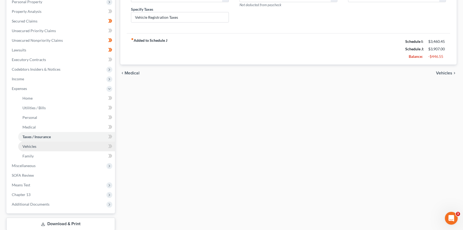
click at [32, 148] on link "Vehicles" at bounding box center [66, 146] width 97 height 10
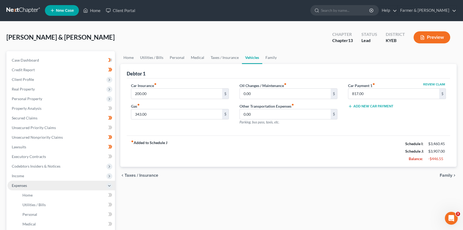
scroll to position [48, 0]
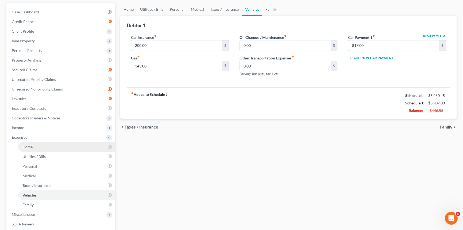
click at [31, 145] on span "Home" at bounding box center [27, 146] width 10 height 5
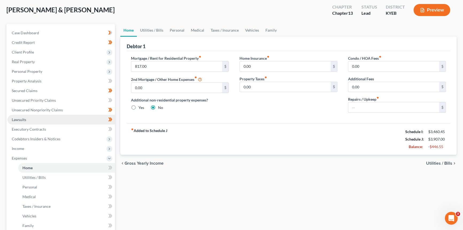
scroll to position [48, 0]
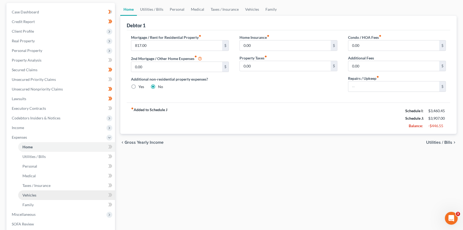
click at [27, 194] on span "Vehicles" at bounding box center [29, 195] width 14 height 5
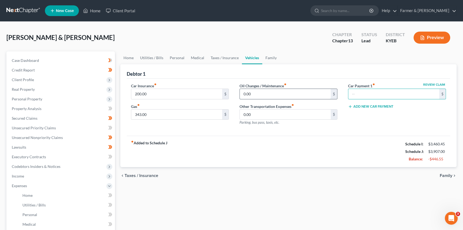
type input "817.00"
click at [305, 113] on input "0.00" at bounding box center [285, 114] width 91 height 10
click at [266, 136] on div "fiber_manual_record Added to Schedule J Schedule I: $3,460.45 Schedule J: $3,09…" at bounding box center [289, 151] width 324 height 31
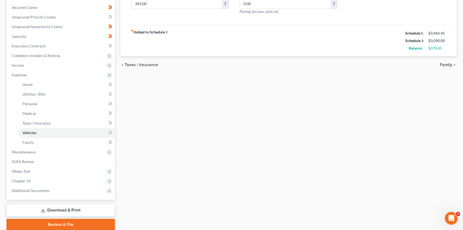
scroll to position [121, 0]
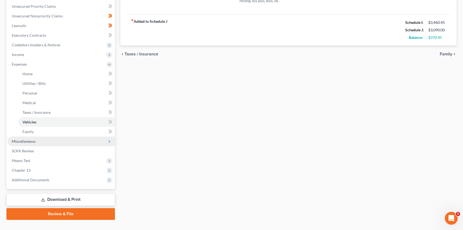
click at [33, 136] on span "Miscellaneous" at bounding box center [61, 141] width 108 height 10
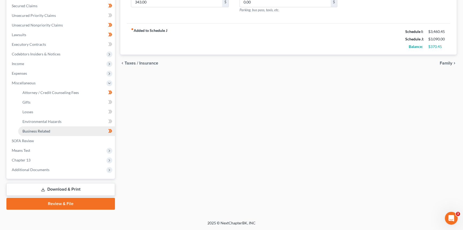
scroll to position [112, 0]
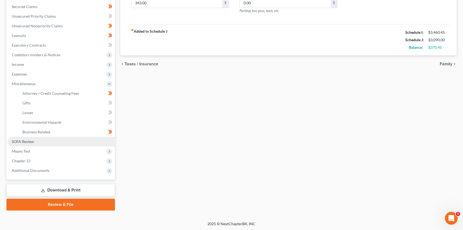
click at [39, 139] on link "SOFA Review" at bounding box center [61, 142] width 108 height 10
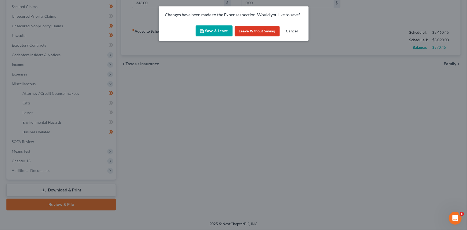
click at [215, 32] on button "Save & Leave" at bounding box center [213, 30] width 37 height 11
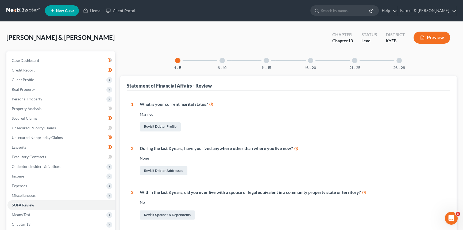
click at [224, 58] on div at bounding box center [222, 60] width 5 height 5
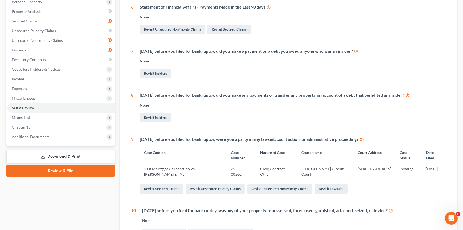
scroll to position [16, 0]
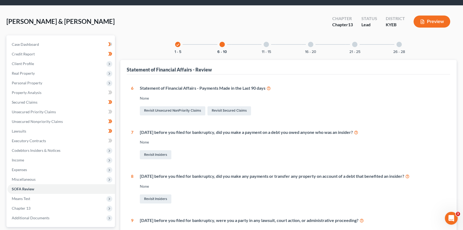
click at [267, 45] on div at bounding box center [266, 44] width 5 height 5
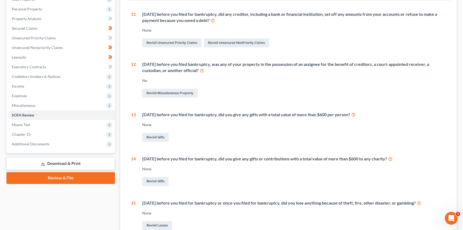
scroll to position [0, 0]
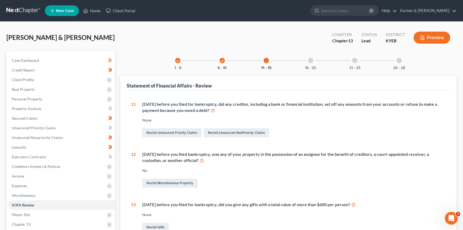
drag, startPoint x: 314, startPoint y: 61, endPoint x: 198, endPoint y: 96, distance: 121.2
click at [314, 61] on div "16 - 20" at bounding box center [311, 60] width 18 height 18
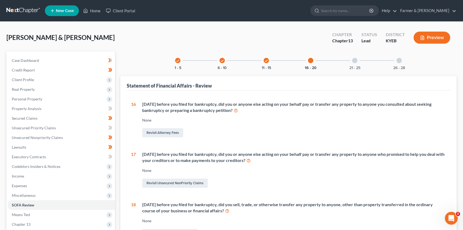
click at [353, 60] on div at bounding box center [354, 60] width 5 height 5
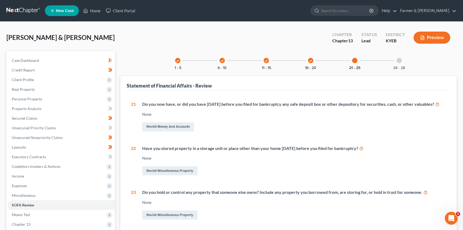
click at [399, 59] on div at bounding box center [399, 60] width 5 height 5
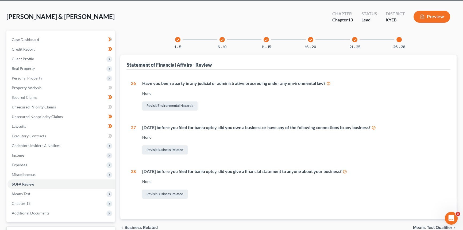
scroll to position [63, 0]
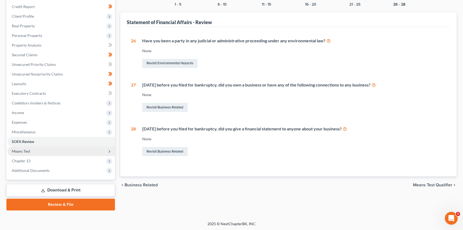
click at [25, 147] on span "Means Test" at bounding box center [61, 151] width 108 height 10
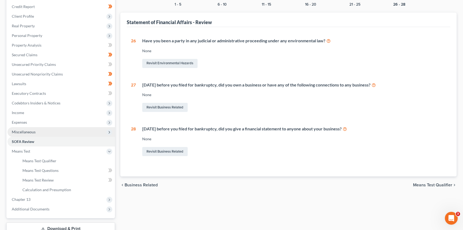
click at [35, 132] on span "Miscellaneous" at bounding box center [61, 132] width 108 height 10
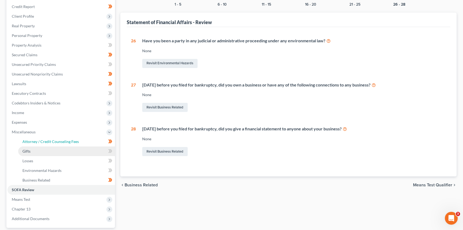
click at [41, 142] on span "Attorney / Credit Counseling Fees" at bounding box center [50, 141] width 56 height 5
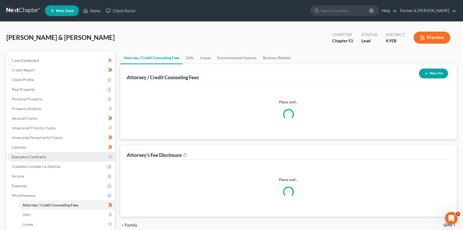
select select "0"
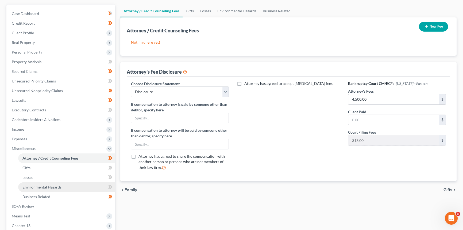
scroll to position [73, 0]
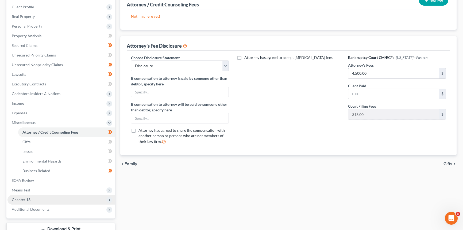
click at [35, 199] on span "Chapter 13" at bounding box center [61, 200] width 108 height 10
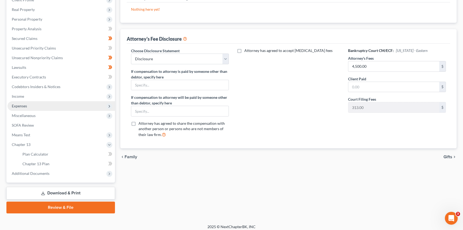
scroll to position [83, 0]
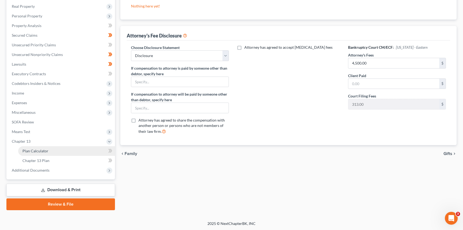
click at [45, 152] on span "Plan Calculator" at bounding box center [35, 150] width 26 height 5
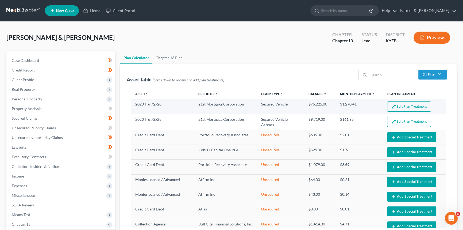
select select "59"
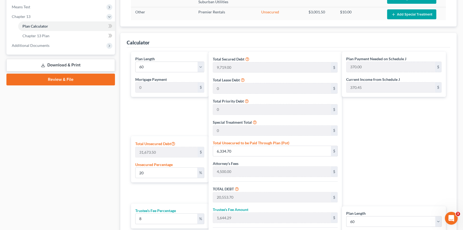
scroll to position [219, 0]
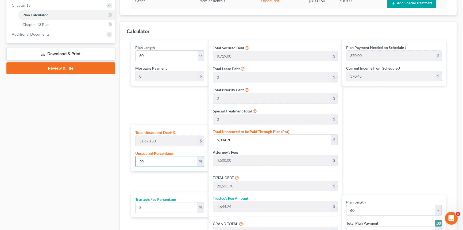
drag, startPoint x: 146, startPoint y: 161, endPoint x: 112, endPoint y: 163, distance: 34.0
click at [112, 163] on div "Petition Navigation Case Dashboard Payments Invoices Payments Payments Credit R…" at bounding box center [232, 57] width 456 height 448
type input "5"
type input "1,583.67"
type input "15,802.67"
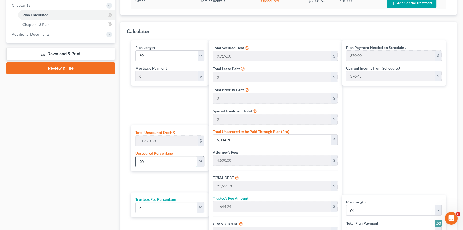
type input "1,264.21"
type input "17,066.88"
type input "284.00"
type input "5"
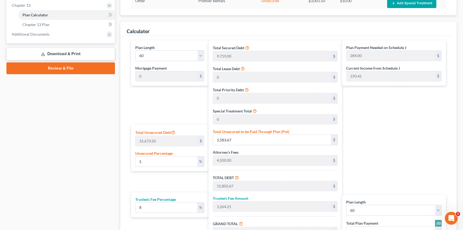
click at [156, 179] on div "Plan Length 1 2 3 4 5 6 7 8 9 10 11 12 13 14 15 16 17 18 19 20 21 22 23 24 25 2…" at bounding box center [168, 148] width 80 height 217
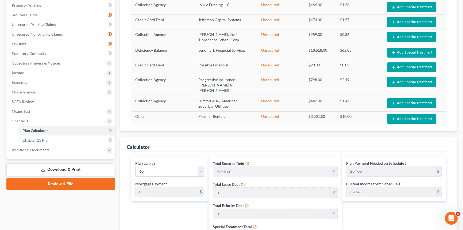
scroll to position [46, 0]
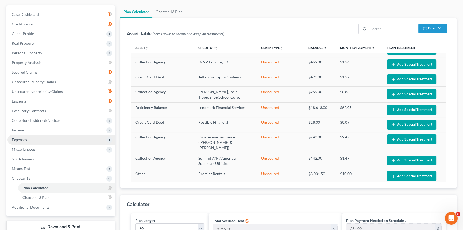
click at [29, 140] on span "Expenses" at bounding box center [61, 140] width 108 height 10
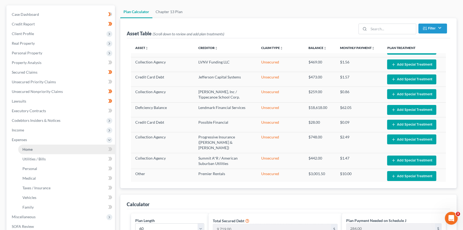
click at [29, 147] on span "Home" at bounding box center [27, 149] width 10 height 5
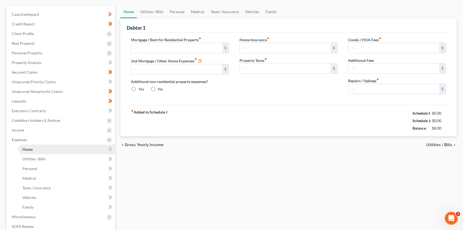
scroll to position [9, 0]
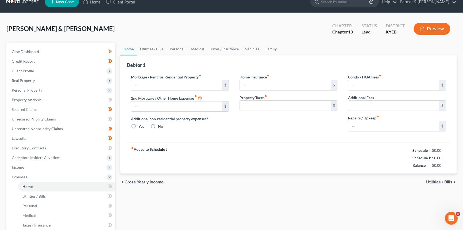
type input "817.00"
type input "0.00"
radio input "true"
type input "0.00"
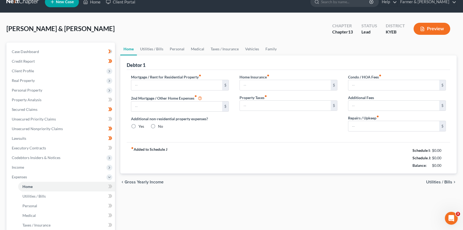
type input "0.00"
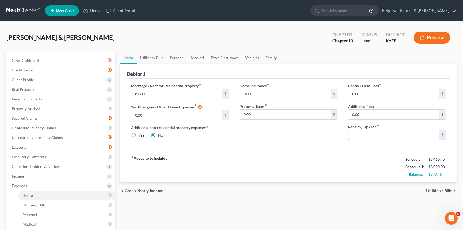
click at [378, 136] on input "text" at bounding box center [393, 135] width 91 height 10
type input "50"
click at [322, 155] on div "fiber_manual_record Added to Schedule J Schedule I: $3,460.45 Schedule J: $3,14…" at bounding box center [289, 166] width 324 height 31
click at [151, 55] on link "Utilities / Bills" at bounding box center [152, 57] width 30 height 13
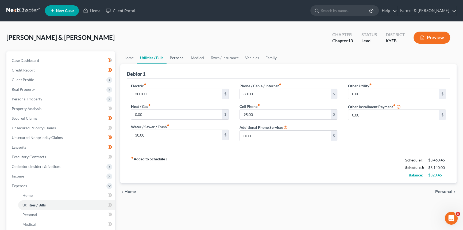
click at [186, 60] on link "Personal" at bounding box center [177, 57] width 21 height 13
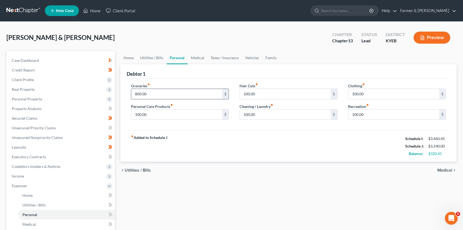
click at [162, 93] on input "800.00" at bounding box center [176, 94] width 91 height 10
click at [196, 144] on div "fiber_manual_record Added to Schedule J Schedule I: $3,460.45 Schedule J: $3,19…" at bounding box center [289, 145] width 324 height 31
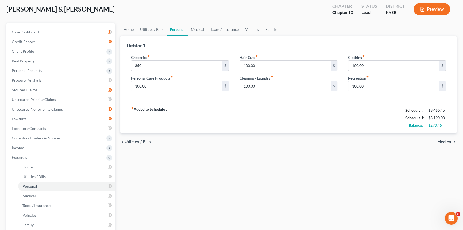
scroll to position [131, 0]
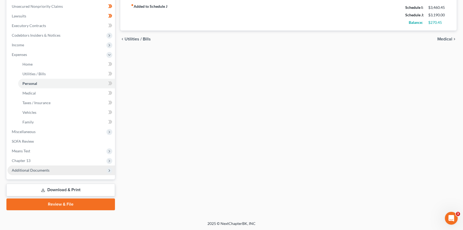
click at [29, 157] on span "Chapter 13" at bounding box center [61, 161] width 108 height 10
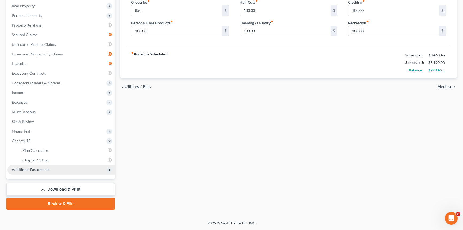
scroll to position [83, 0]
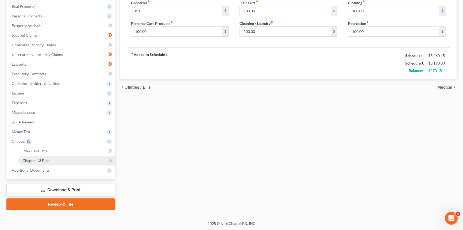
click at [37, 162] on span "Chapter 13 Plan" at bounding box center [35, 160] width 27 height 5
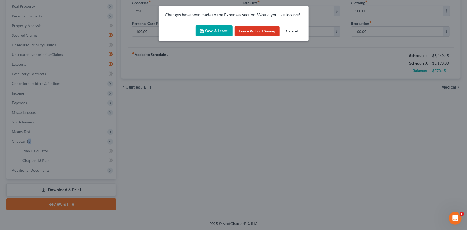
click at [222, 30] on button "Save & Leave" at bounding box center [213, 30] width 37 height 11
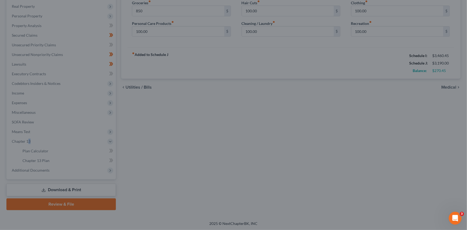
type input "850.00"
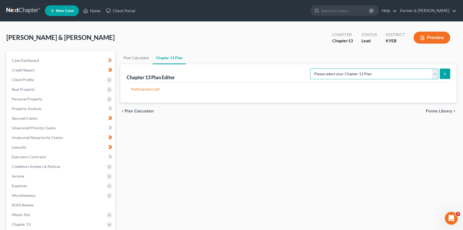
click at [433, 72] on select "Please select your Chapter 13 Plan Eastern District of [US_STATE] - Plan Revise…" at bounding box center [374, 73] width 128 height 11
select select "3"
click at [331, 68] on select "Please select your Chapter 13 Plan Eastern District of [US_STATE] - Plan Revise…" at bounding box center [374, 73] width 128 height 11
click at [447, 75] on icon "submit" at bounding box center [445, 74] width 4 height 4
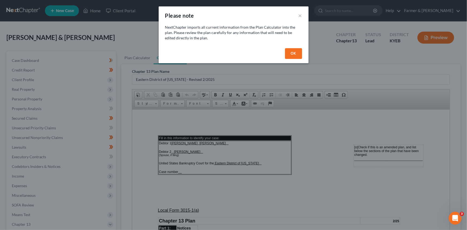
click at [289, 53] on button "OK" at bounding box center [293, 53] width 17 height 11
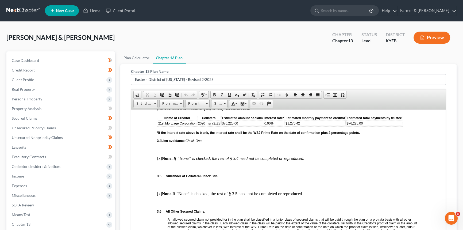
scroll to position [632, 0]
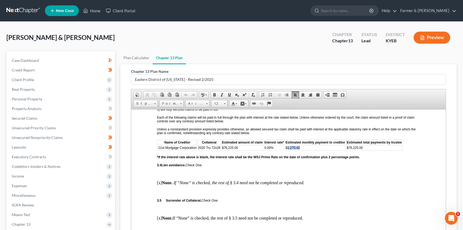
drag, startPoint x: 300, startPoint y: 151, endPoint x: 287, endPoint y: 152, distance: 12.6
click at [287, 150] on td "$1,270.42" at bounding box center [315, 147] width 61 height 5
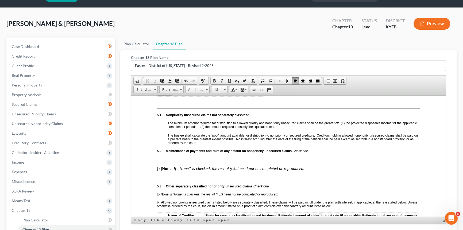
scroll to position [83, 0]
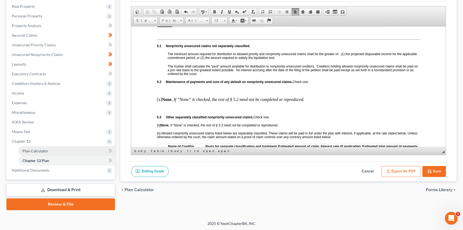
click at [40, 151] on span "Plan Calculator" at bounding box center [35, 150] width 26 height 5
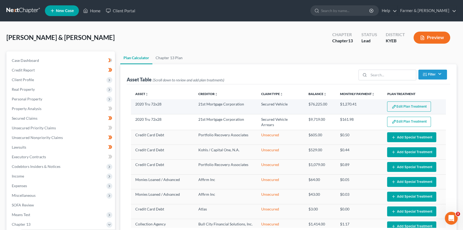
click at [399, 106] on button "Edit Plan Treatment" at bounding box center [409, 106] width 44 height 10
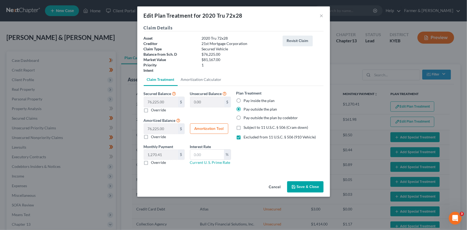
click at [244, 109] on label "Pay outside the plan" at bounding box center [260, 108] width 33 height 5
click at [246, 109] on input "Pay outside the plan" at bounding box center [247, 107] width 3 height 3
click at [151, 162] on label "Override" at bounding box center [158, 162] width 15 height 5
click at [153, 162] on input "Override" at bounding box center [154, 161] width 3 height 3
checkbox input "true"
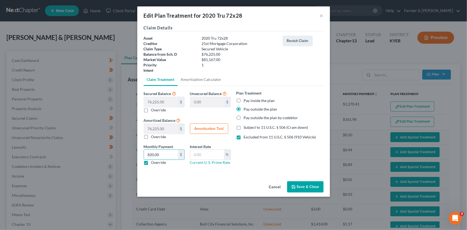
type input "820.00"
click at [310, 186] on button "Save & Close" at bounding box center [305, 186] width 36 height 11
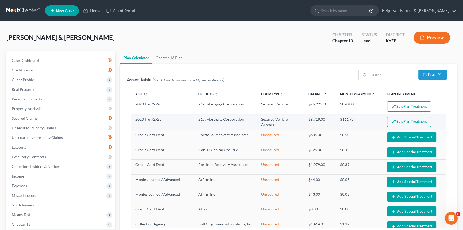
click at [403, 123] on button "Edit Plan Treatment" at bounding box center [409, 122] width 44 height 10
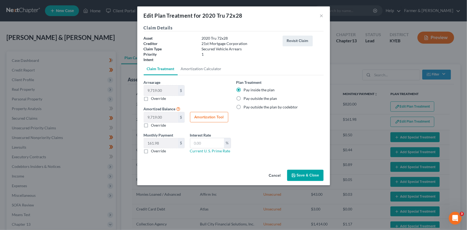
click at [301, 176] on button "Save & Close" at bounding box center [305, 175] width 36 height 11
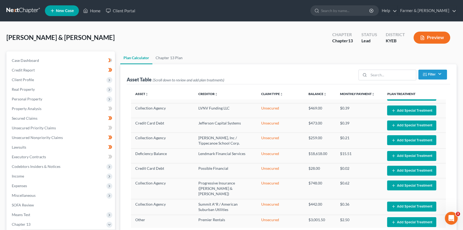
scroll to position [118, 0]
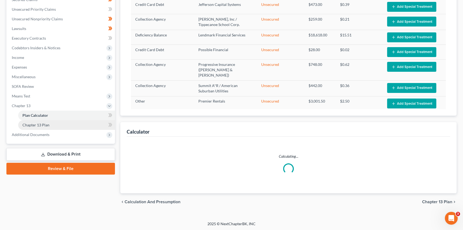
click at [55, 127] on link "Chapter 13 Plan" at bounding box center [66, 125] width 97 height 10
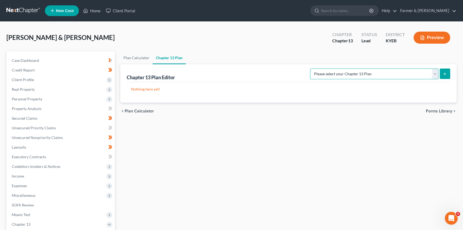
click at [433, 74] on select "Please select your Chapter 13 Plan Eastern District of [US_STATE] - Plan Revise…" at bounding box center [374, 73] width 128 height 11
select select "3"
click at [331, 68] on select "Please select your Chapter 13 Plan Eastern District of [US_STATE] - Plan Revise…" at bounding box center [374, 73] width 128 height 11
click at [446, 74] on icon "submit" at bounding box center [445, 74] width 4 height 4
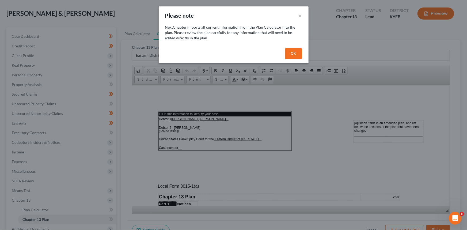
drag, startPoint x: 291, startPoint y: 55, endPoint x: 278, endPoint y: 124, distance: 70.8
click at [291, 55] on button "OK" at bounding box center [293, 53] width 17 height 11
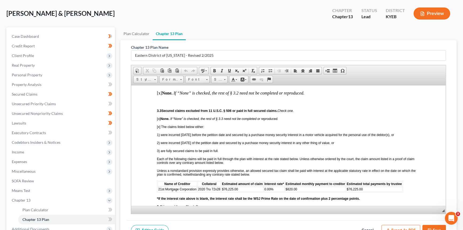
scroll to position [583, 0]
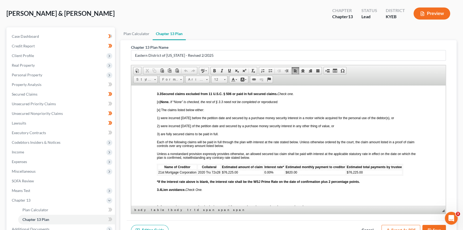
click at [159, 112] on span "[x] The claims listed below either:" at bounding box center [180, 110] width 47 height 4
drag, startPoint x: 160, startPoint y: 106, endPoint x: 185, endPoint y: 103, distance: 25.6
click at [161, 103] on span "[o] None. If “None” is checked, the rest of § 3.3 need not be completed or repr…" at bounding box center [217, 102] width 121 height 4
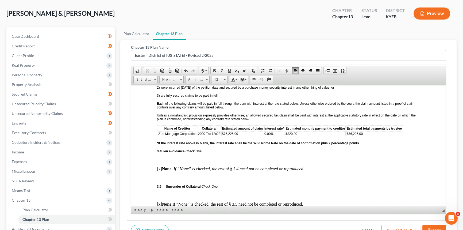
scroll to position [656, 0]
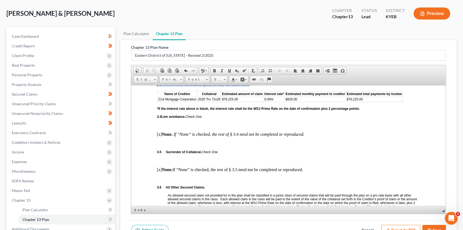
drag, startPoint x: 146, startPoint y: 96, endPoint x: 414, endPoint y: 101, distance: 268.0
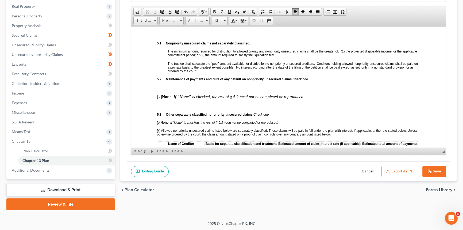
scroll to position [1045, 0]
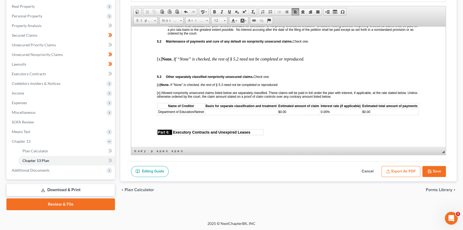
drag, startPoint x: 158, startPoint y: 89, endPoint x: 162, endPoint y: 88, distance: 4.4
click at [158, 86] on span "[o] None. If “None” is checked, the rest of § 5.3 need not be completed or repr…" at bounding box center [217, 85] width 121 height 4
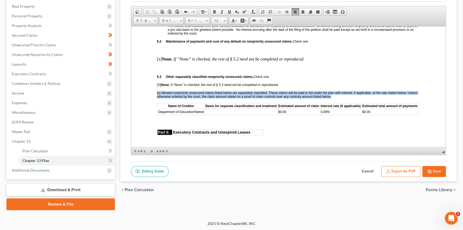
drag, startPoint x: 154, startPoint y: 98, endPoint x: 422, endPoint y: 125, distance: 269.6
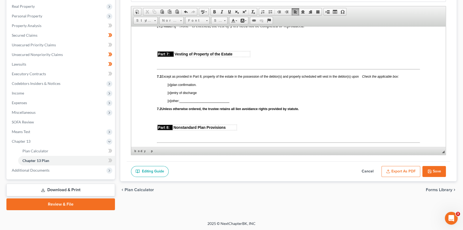
scroll to position [1167, 0]
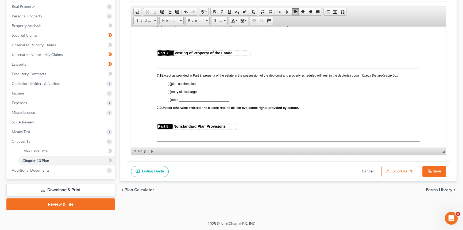
click at [170, 85] on span "[o]" at bounding box center [169, 84] width 3 height 4
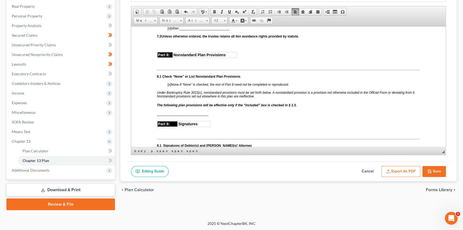
scroll to position [1264, 0]
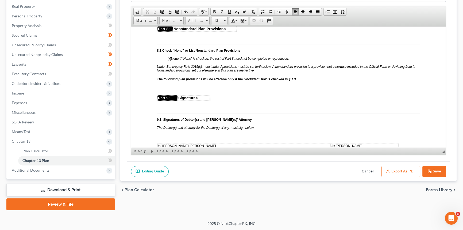
click at [169, 60] on span "[x]" at bounding box center [169, 58] width 3 height 4
click at [316, 81] on p "The following plan provisions will be effective only if the “Included” box is c…" at bounding box center [288, 78] width 263 height 5
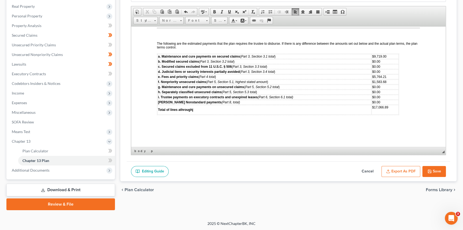
scroll to position [1530, 0]
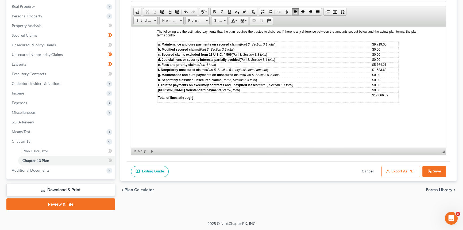
drag, startPoint x: 155, startPoint y: 119, endPoint x: 284, endPoint y: 112, distance: 129.3
click at [281, 119] on span "Paste" at bounding box center [293, 117] width 28 height 7
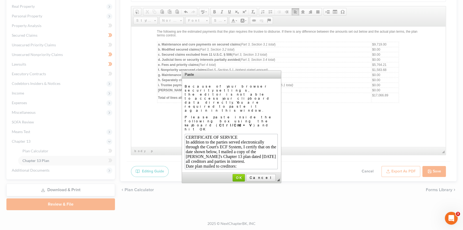
scroll to position [58, 0]
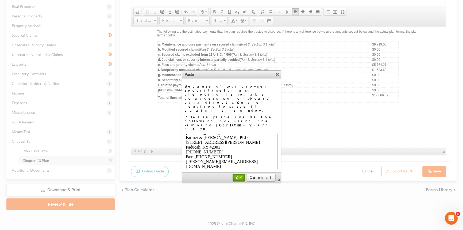
click at [245, 174] on link "OK" at bounding box center [239, 177] width 12 height 7
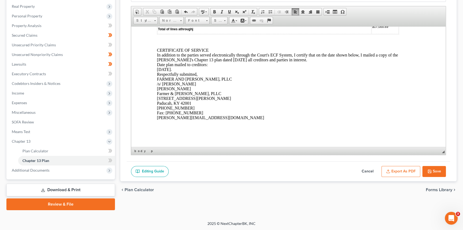
scroll to position [1602, 0]
drag, startPoint x: 156, startPoint y: 46, endPoint x: 210, endPoint y: 46, distance: 54.3
click at [302, 11] on span at bounding box center [303, 12] width 4 height 4
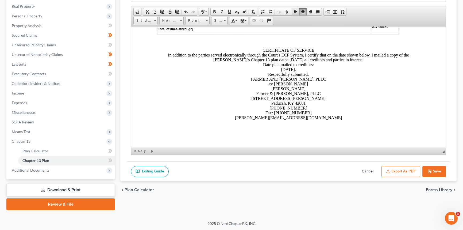
click at [294, 11] on span at bounding box center [295, 12] width 4 height 4
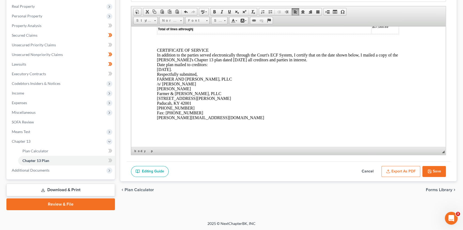
click at [163, 57] on p "CERTIFICATE OF SERVICE In addition to the parties served electronically through…" at bounding box center [288, 84] width 263 height 72
click at [157, 48] on p "CERTIFICATE OF SERVICE In addition to the parties served electronically through…" at bounding box center [288, 84] width 263 height 72
click at [303, 11] on span at bounding box center [303, 12] width 4 height 4
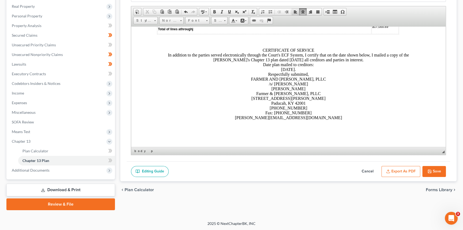
click at [294, 11] on span at bounding box center [295, 12] width 4 height 4
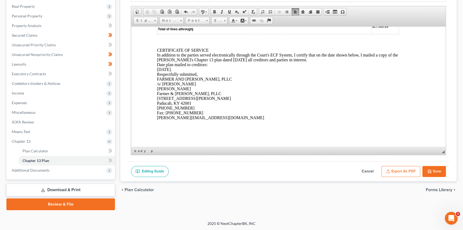
click at [158, 48] on p "CERTIFICATE OF SERVICE In addition to the parties served electronically through…" at bounding box center [288, 84] width 263 height 72
click at [162, 39] on p at bounding box center [288, 41] width 263 height 5
drag, startPoint x: 157, startPoint y: 47, endPoint x: 224, endPoint y: 45, distance: 66.3
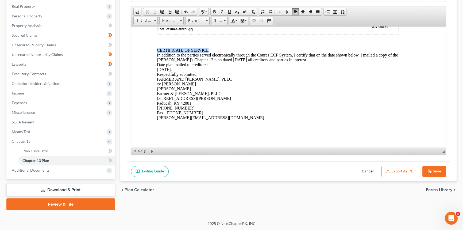
click at [222, 48] on p "CERTIFICATE OF SERVICE In addition to the parties served electronically through…" at bounding box center [288, 84] width 263 height 72
click at [302, 10] on span at bounding box center [303, 12] width 4 height 4
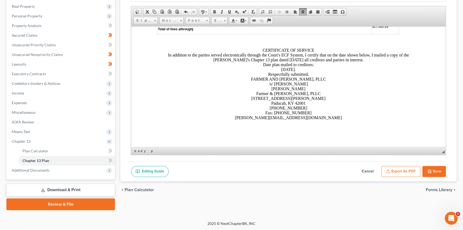
click at [316, 100] on p "CERTIFICATE OF SERVICE In addition to the parties served electronically through…" at bounding box center [288, 84] width 263 height 72
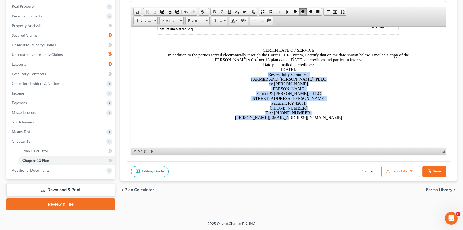
drag, startPoint x: 316, startPoint y: 122, endPoint x: 166, endPoint y: 83, distance: 154.8
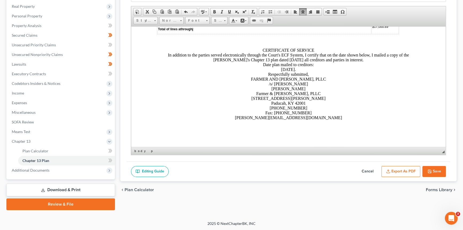
scroll to position [1566, 0]
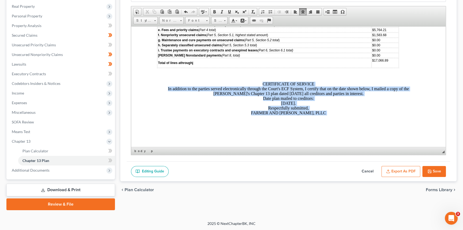
drag, startPoint x: 260, startPoint y: 78, endPoint x: 335, endPoint y: 125, distance: 89.4
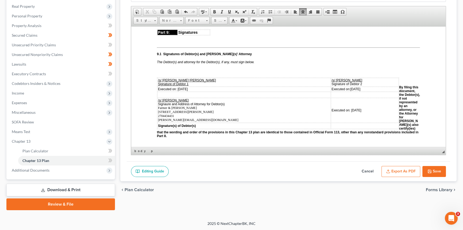
scroll to position [1336, 0]
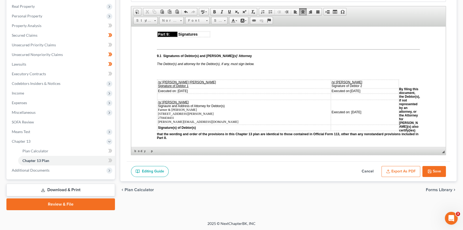
click at [435, 171] on button "Save" at bounding box center [435, 171] width 24 height 11
select select "3"
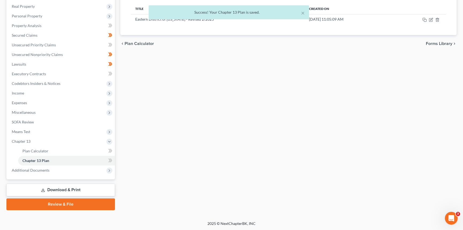
click at [424, 20] on div "× Success! Your Chapter 13 Plan is saved." at bounding box center [228, 13] width 463 height 17
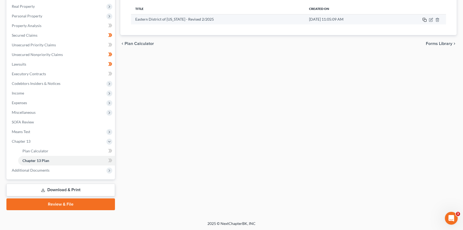
click at [425, 20] on icon "button" at bounding box center [425, 20] width 4 height 4
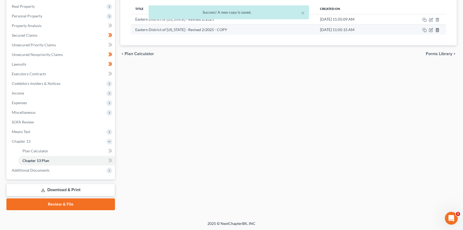
click at [438, 31] on icon "button" at bounding box center [437, 30] width 4 height 4
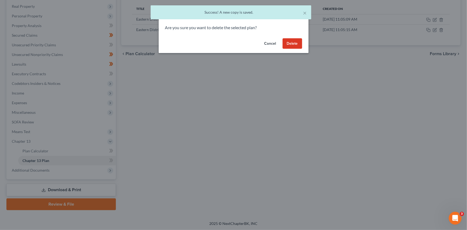
drag, startPoint x: 286, startPoint y: 44, endPoint x: 399, endPoint y: 38, distance: 113.0
click at [287, 44] on button "Delete" at bounding box center [292, 43] width 20 height 11
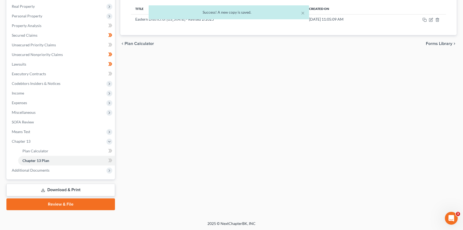
click at [432, 19] on div "× Success! A new copy is saved." at bounding box center [228, 13] width 463 height 17
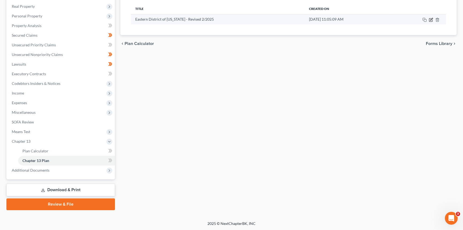
click at [430, 20] on icon "button" at bounding box center [431, 19] width 2 height 2
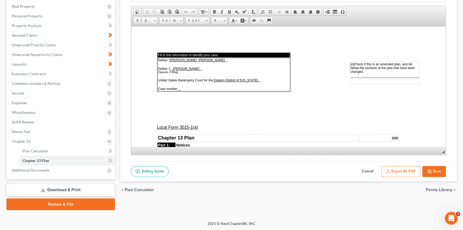
scroll to position [0, 0]
click at [408, 172] on button "Export as PDF" at bounding box center [401, 171] width 39 height 11
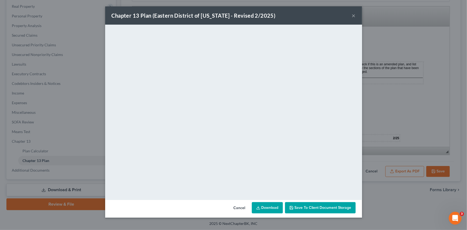
click at [275, 210] on link "Download" at bounding box center [267, 207] width 31 height 11
drag, startPoint x: 353, startPoint y: 16, endPoint x: 46, endPoint y: 70, distance: 311.7
click at [353, 15] on button "×" at bounding box center [354, 15] width 4 height 6
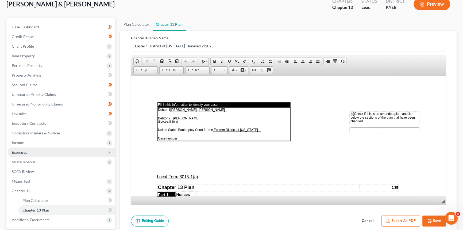
scroll to position [83, 0]
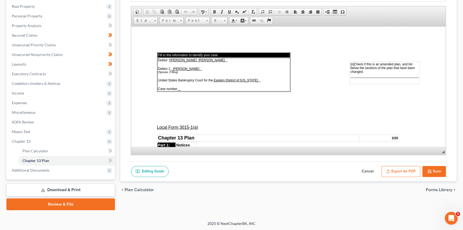
click at [60, 190] on link "Download & Print" at bounding box center [60, 189] width 109 height 13
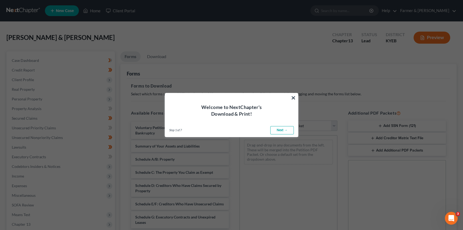
click at [272, 128] on link "Next →" at bounding box center [282, 130] width 24 height 9
select select "0"
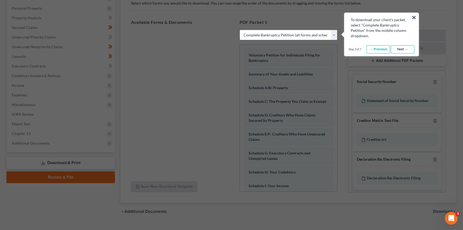
scroll to position [97, 0]
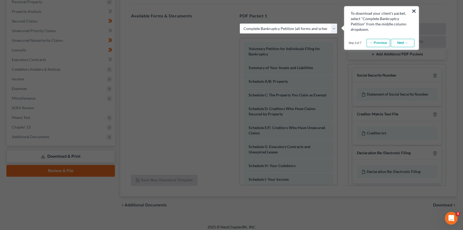
click at [404, 43] on link "Next →" at bounding box center [403, 43] width 24 height 9
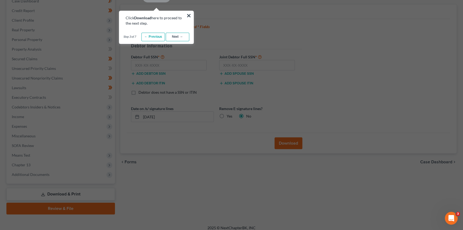
scroll to position [48, 0]
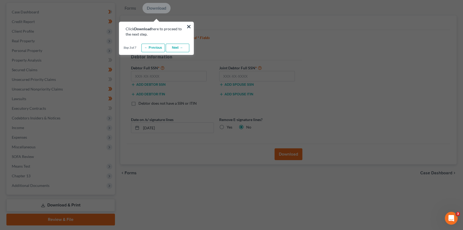
click at [189, 27] on button "×" at bounding box center [188, 26] width 5 height 9
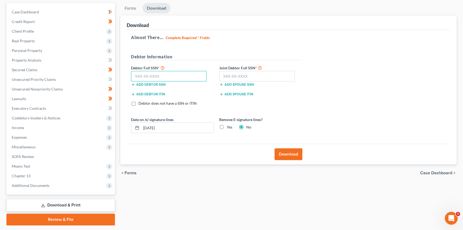
click at [158, 74] on input "text" at bounding box center [169, 76] width 76 height 11
type input "317-04-0640"
click at [260, 75] on input "text" at bounding box center [257, 76] width 76 height 11
click at [233, 74] on input "text" at bounding box center [257, 76] width 76 height 11
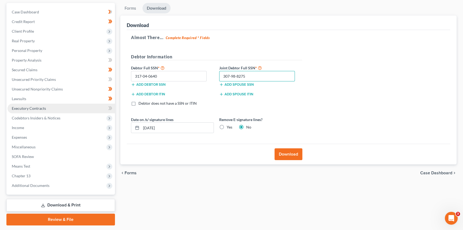
type input "307-98-8275"
click at [291, 152] on button "Download" at bounding box center [289, 154] width 28 height 12
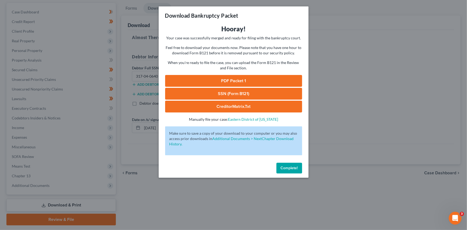
click at [236, 82] on link "PDF Packet 1" at bounding box center [233, 81] width 137 height 12
drag, startPoint x: 231, startPoint y: 95, endPoint x: 190, endPoint y: 75, distance: 45.8
click at [231, 95] on link "SSN (Form B121)" at bounding box center [233, 94] width 137 height 12
drag, startPoint x: 216, startPoint y: 106, endPoint x: 176, endPoint y: 102, distance: 39.8
click at [216, 106] on link "CreditorMatrix.txt" at bounding box center [233, 107] width 137 height 12
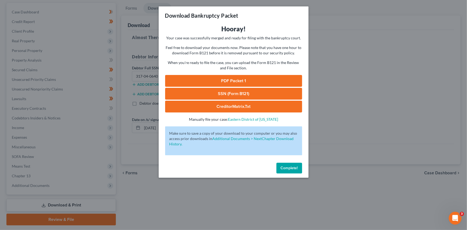
drag, startPoint x: 288, startPoint y: 167, endPoint x: 86, endPoint y: 146, distance: 203.6
click at [288, 167] on span "Complete!" at bounding box center [289, 168] width 17 height 5
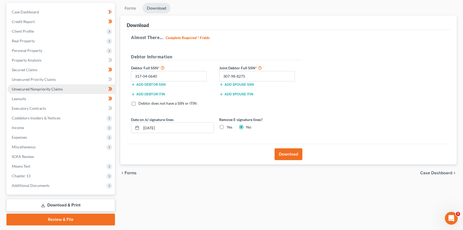
click at [50, 88] on span "Unsecured Nonpriority Claims" at bounding box center [37, 89] width 51 height 5
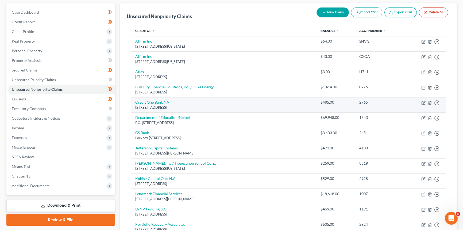
scroll to position [97, 0]
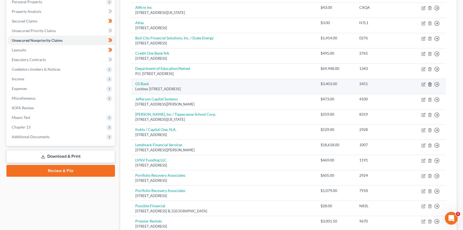
click at [429, 84] on icon "button" at bounding box center [430, 83] width 2 height 3
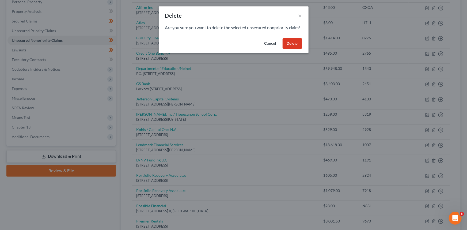
drag, startPoint x: 293, startPoint y: 49, endPoint x: 29, endPoint y: 194, distance: 301.5
click at [292, 49] on button "Delete" at bounding box center [292, 43] width 20 height 11
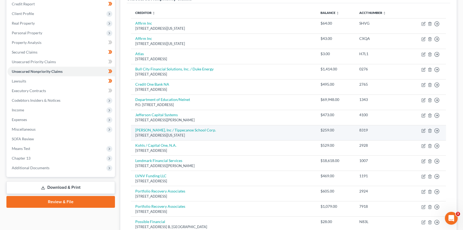
scroll to position [0, 0]
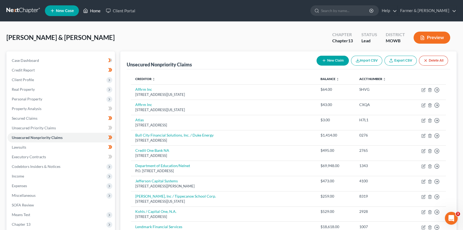
drag, startPoint x: 93, startPoint y: 10, endPoint x: 142, endPoint y: 20, distance: 50.5
click at [93, 10] on link "Home" at bounding box center [91, 11] width 23 height 10
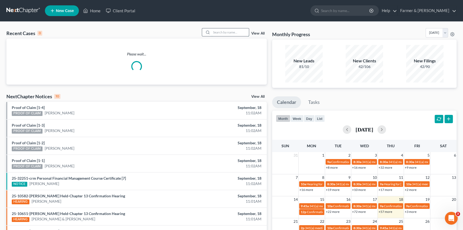
click at [219, 32] on input "search" at bounding box center [230, 32] width 37 height 8
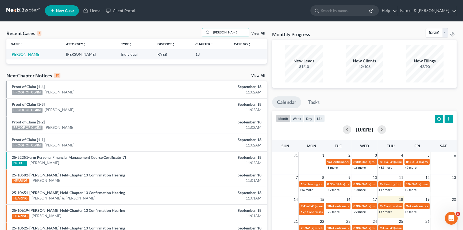
type input "[PERSON_NAME]"
click at [20, 54] on link "[PERSON_NAME]" at bounding box center [26, 54] width 30 height 5
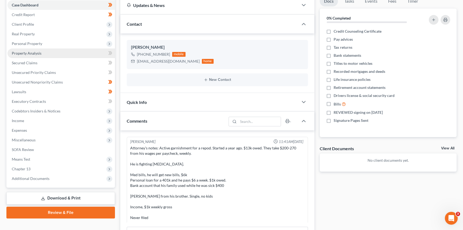
scroll to position [48, 0]
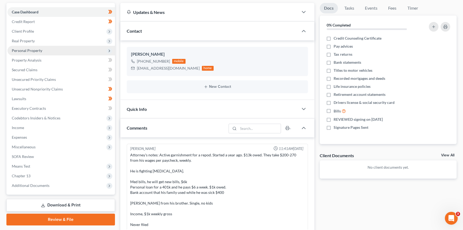
click at [40, 51] on span "Personal Property" at bounding box center [27, 50] width 30 height 5
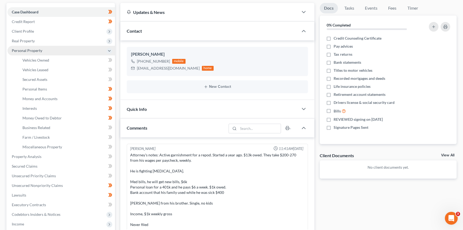
click at [109, 51] on icon at bounding box center [109, 51] width 4 height 4
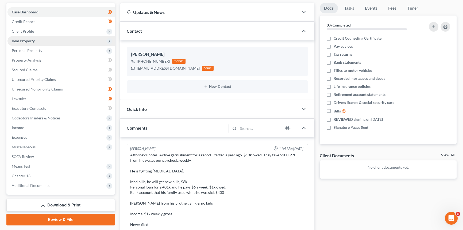
drag, startPoint x: 29, startPoint y: 30, endPoint x: 32, endPoint y: 44, distance: 14.4
click at [29, 30] on span "Client Profile" at bounding box center [23, 31] width 22 height 5
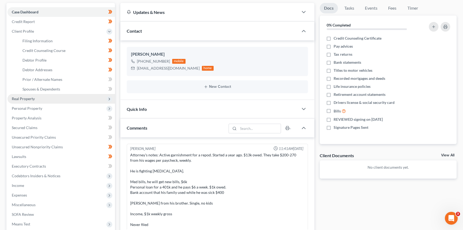
click at [37, 98] on span "Real Property" at bounding box center [61, 99] width 108 height 10
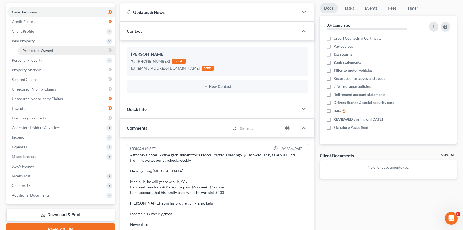
click at [48, 49] on span "Properties Owned" at bounding box center [37, 50] width 30 height 5
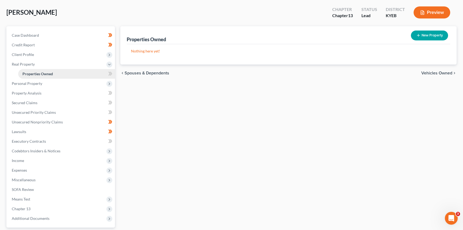
scroll to position [73, 0]
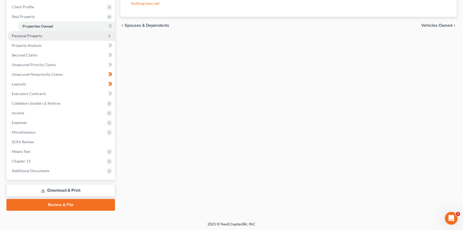
click at [41, 38] on span "Personal Property" at bounding box center [61, 36] width 108 height 10
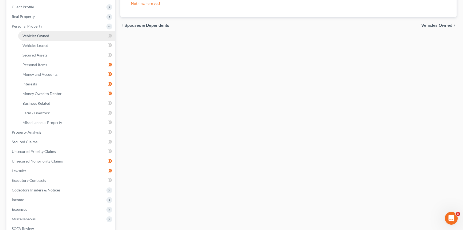
click at [43, 38] on link "Vehicles Owned" at bounding box center [66, 36] width 97 height 10
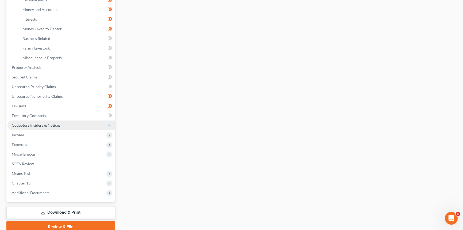
scroll to position [146, 0]
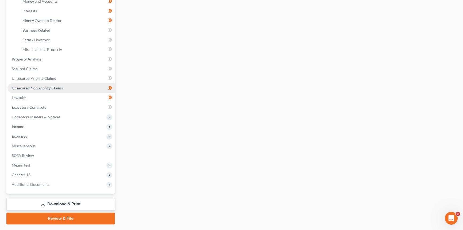
click at [40, 89] on span "Unsecured Nonpriority Claims" at bounding box center [37, 88] width 51 height 5
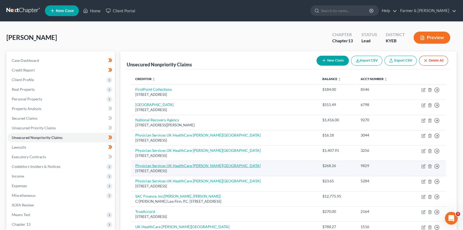
scroll to position [64, 0]
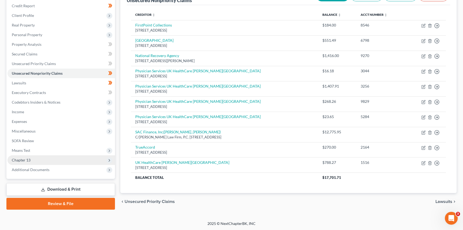
click at [29, 160] on span "Chapter 13" at bounding box center [21, 160] width 19 height 5
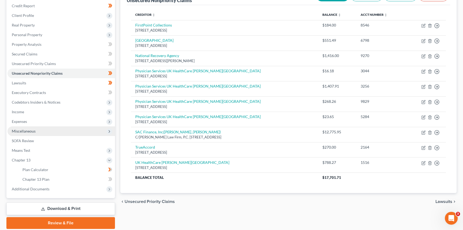
scroll to position [83, 0]
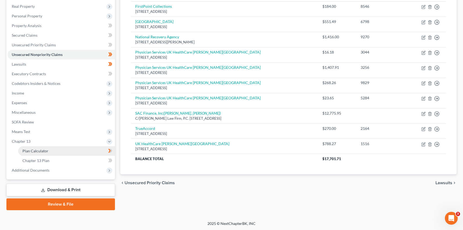
click at [39, 151] on span "Plan Calculator" at bounding box center [35, 150] width 26 height 5
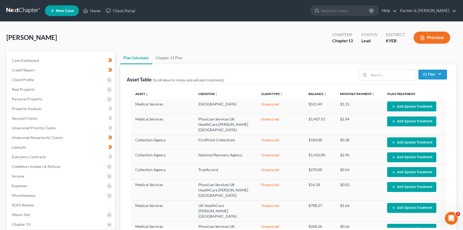
select select "35"
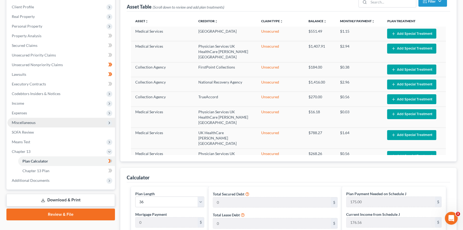
scroll to position [48, 0]
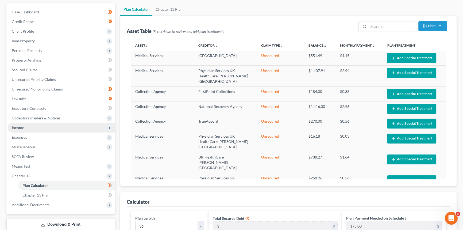
click at [39, 126] on span "Income" at bounding box center [61, 128] width 108 height 10
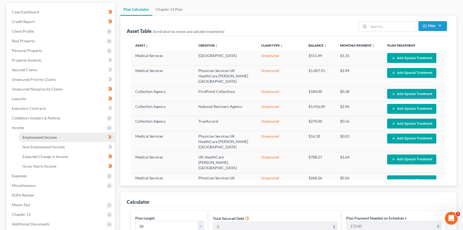
click at [34, 138] on span "Employment Income" at bounding box center [39, 137] width 34 height 5
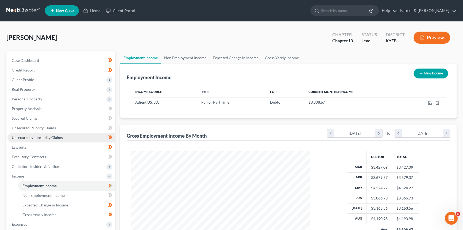
scroll to position [96, 190]
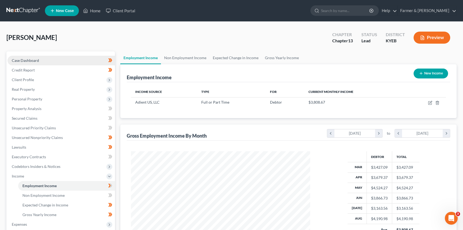
click at [61, 60] on link "Case Dashboard" at bounding box center [61, 61] width 108 height 10
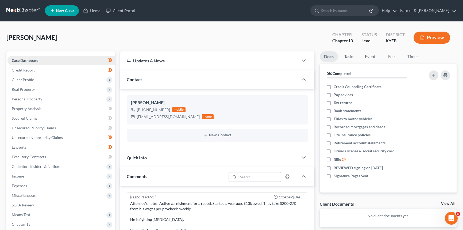
scroll to position [111, 0]
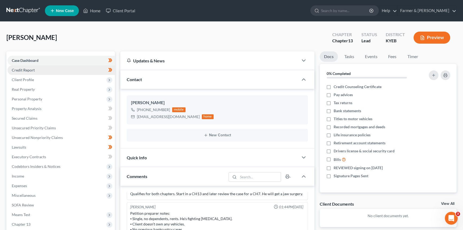
click at [52, 70] on link "Credit Report" at bounding box center [61, 70] width 108 height 10
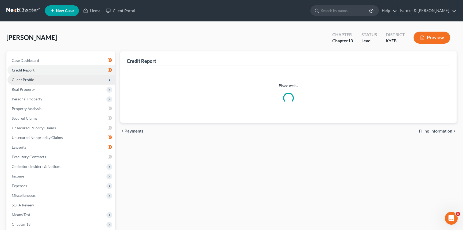
click at [28, 80] on span "Client Profile" at bounding box center [23, 79] width 22 height 5
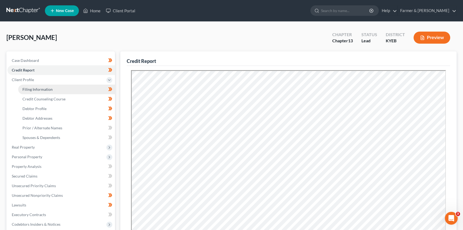
click at [34, 91] on link "Filing Information" at bounding box center [66, 90] width 97 height 10
select select "1"
select select "0"
select select "3"
select select "32"
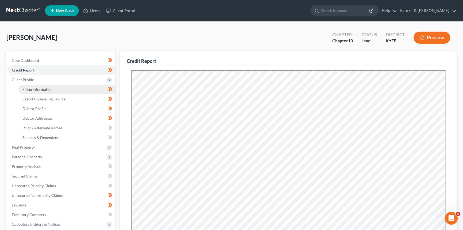
select select "1"
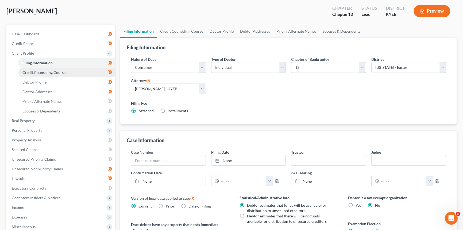
scroll to position [24, 0]
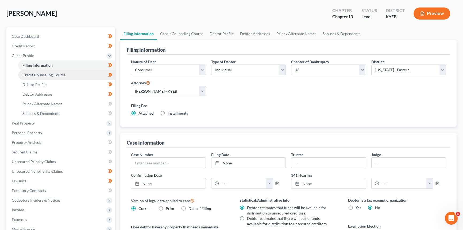
click at [57, 73] on span "Credit Counseling Course" at bounding box center [43, 74] width 43 height 5
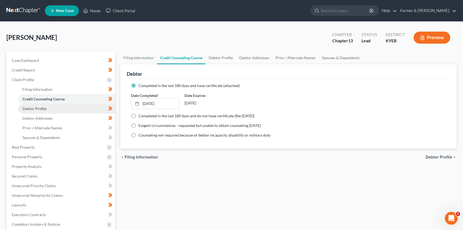
click at [50, 111] on link "Debtor Profile" at bounding box center [66, 109] width 97 height 10
select select "0"
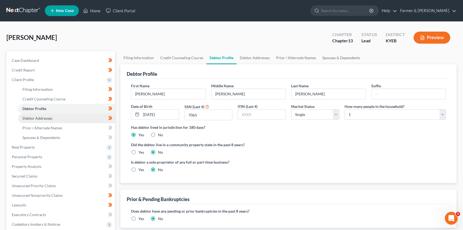
click at [48, 117] on span "Debtor Addresses" at bounding box center [37, 118] width 30 height 5
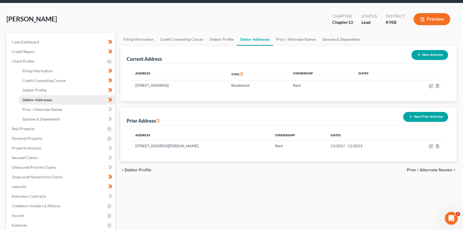
scroll to position [24, 0]
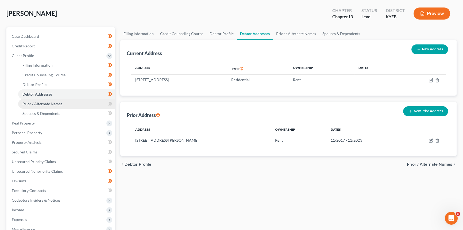
click at [42, 102] on span "Prior / Alternate Names" at bounding box center [42, 103] width 40 height 5
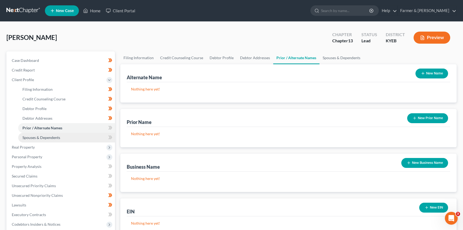
click at [49, 137] on span "Spouses & Dependents" at bounding box center [41, 137] width 38 height 5
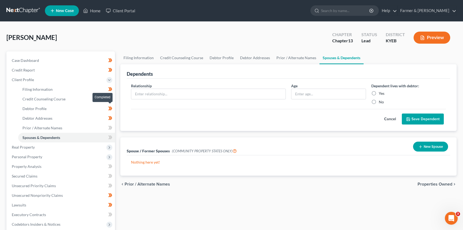
scroll to position [48, 0]
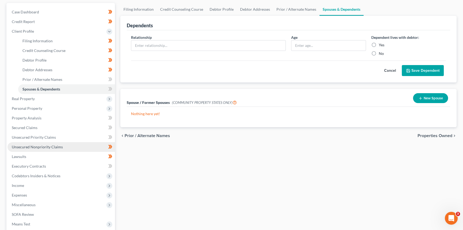
click at [29, 146] on span "Unsecured Nonpriority Claims" at bounding box center [37, 146] width 51 height 5
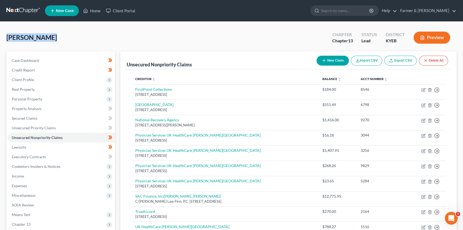
drag, startPoint x: 5, startPoint y: 37, endPoint x: 59, endPoint y: 36, distance: 54.3
click at [59, 36] on div "[PERSON_NAME] Upgraded Chapter Chapter 13 Status Lead District KYEB Preview Pet…" at bounding box center [231, 153] width 463 height 263
